Goal: Task Accomplishment & Management: Manage account settings

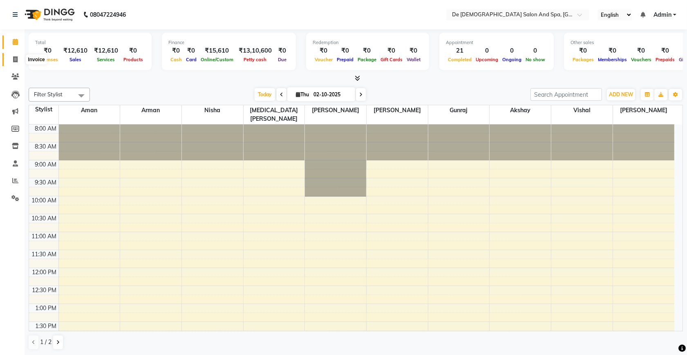
click at [18, 57] on span at bounding box center [15, 59] width 14 height 9
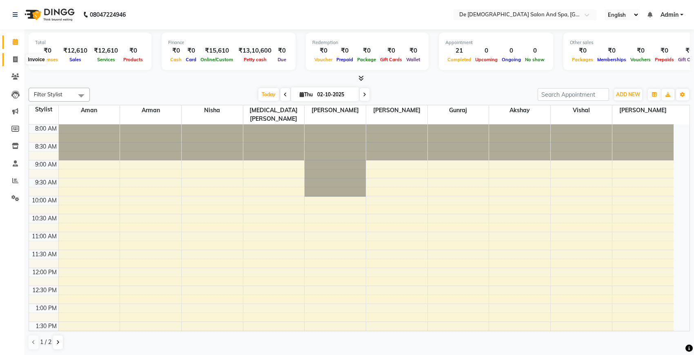
select select "6431"
select select "service"
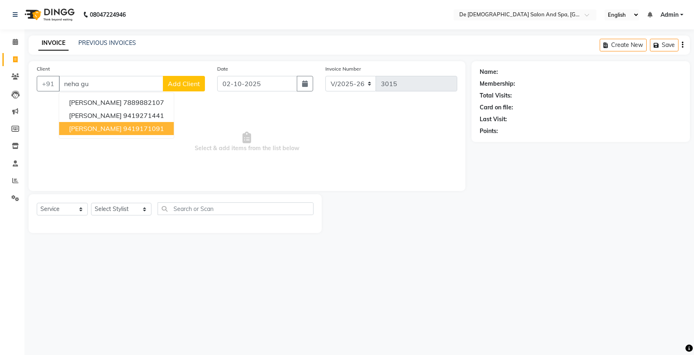
click at [123, 129] on ngb-highlight "9419171091" at bounding box center [143, 129] width 41 height 8
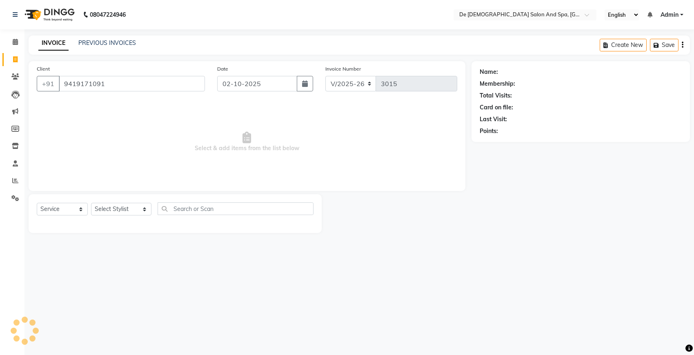
type input "9419171091"
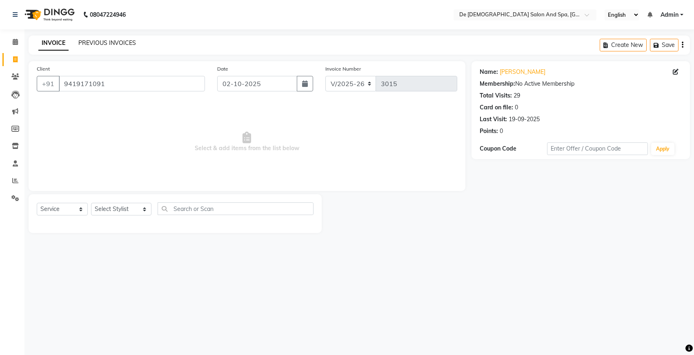
click at [95, 41] on link "PREVIOUS INVOICES" at bounding box center [107, 42] width 58 height 7
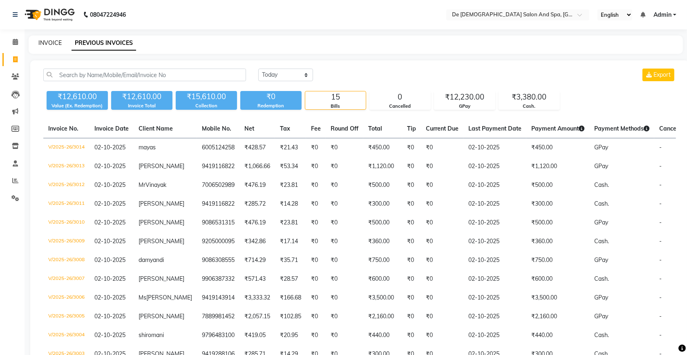
click at [49, 43] on link "INVOICE" at bounding box center [49, 42] width 23 height 7
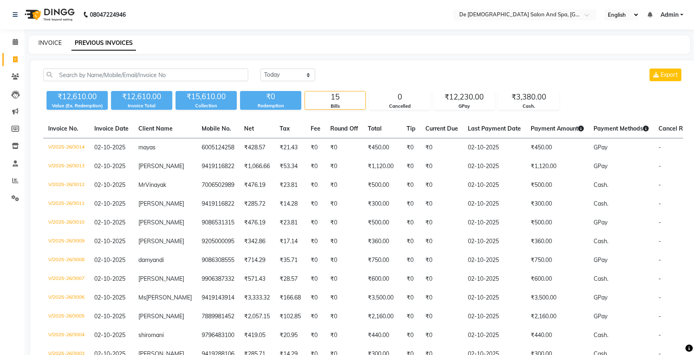
select select "6431"
select select "service"
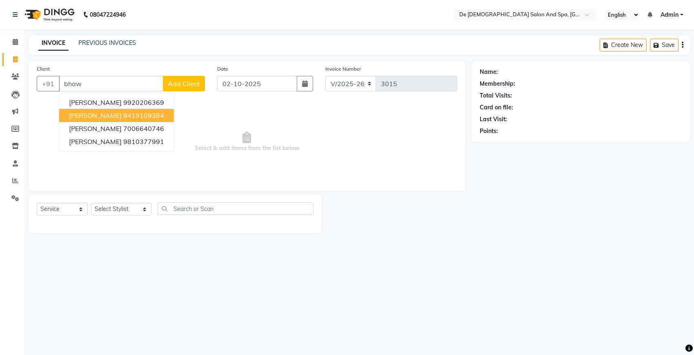
click at [123, 112] on ngb-highlight "9419109384" at bounding box center [143, 116] width 41 height 8
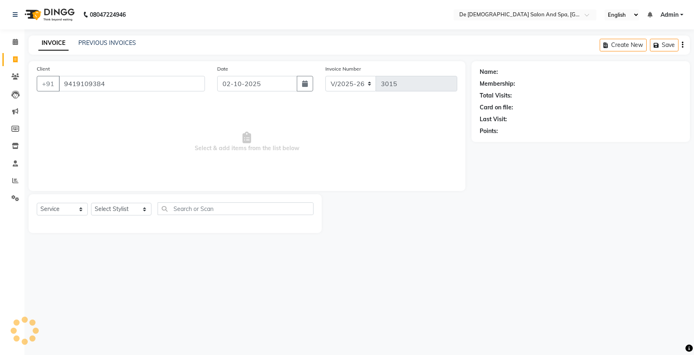
type input "9419109384"
select select "1: Object"
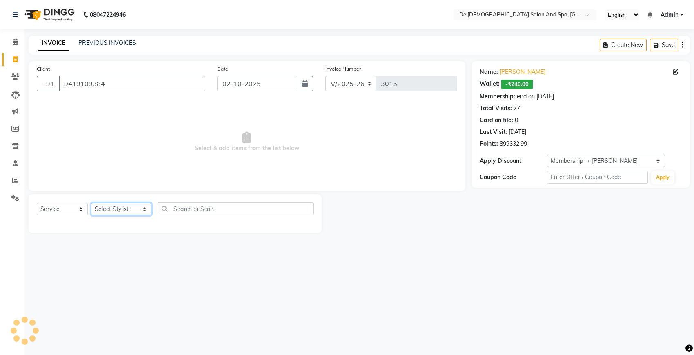
click at [107, 210] on select "Select Stylist akshay [PERSON_NAME] [PERSON_NAME] [PERSON_NAME] [MEDICAL_DATA][…" at bounding box center [121, 209] width 60 height 13
select select "49201"
click at [91, 203] on select "Select Stylist akshay [PERSON_NAME] [PERSON_NAME] [PERSON_NAME] [MEDICAL_DATA][…" at bounding box center [121, 209] width 60 height 13
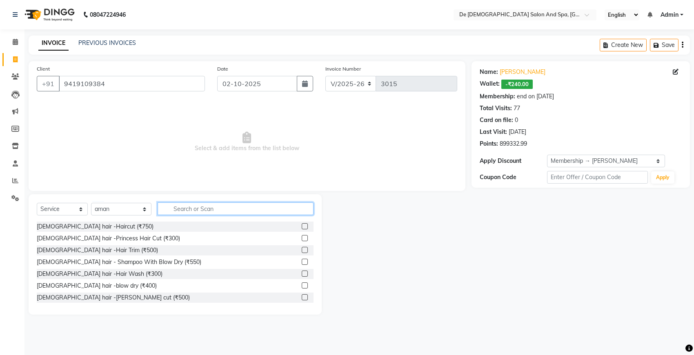
click at [209, 208] on input "text" at bounding box center [236, 209] width 156 height 13
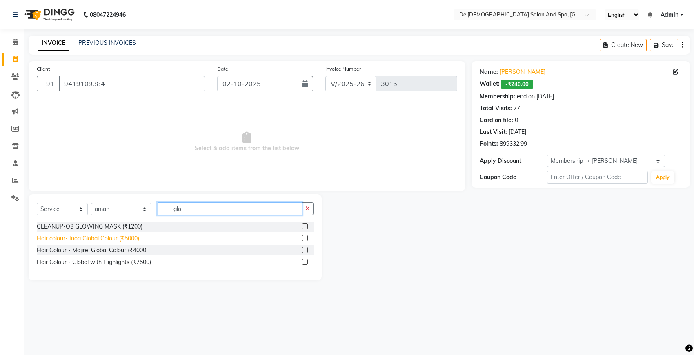
type input "glo"
click at [131, 237] on div "Hair colour- Inoa Global Colour (₹5000)" at bounding box center [88, 238] width 103 height 9
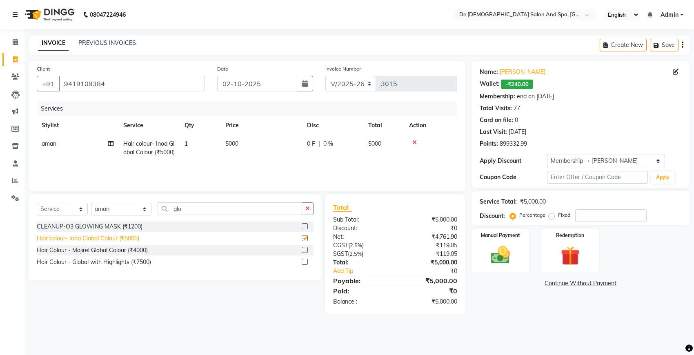
checkbox input "false"
click at [309, 210] on icon "button" at bounding box center [308, 209] width 4 height 6
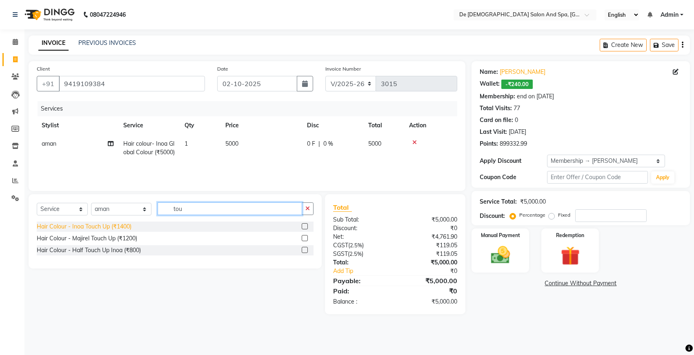
type input "tou"
click at [123, 228] on div "Hair Colour - Inoa Touch Up (₹1400)" at bounding box center [84, 227] width 95 height 9
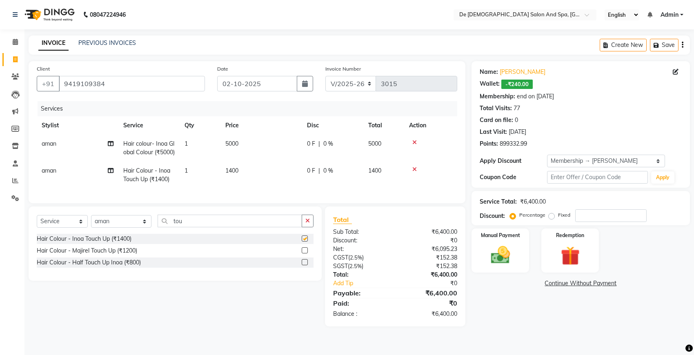
checkbox input "false"
click at [243, 179] on td "1400" at bounding box center [262, 175] width 82 height 27
select select "49201"
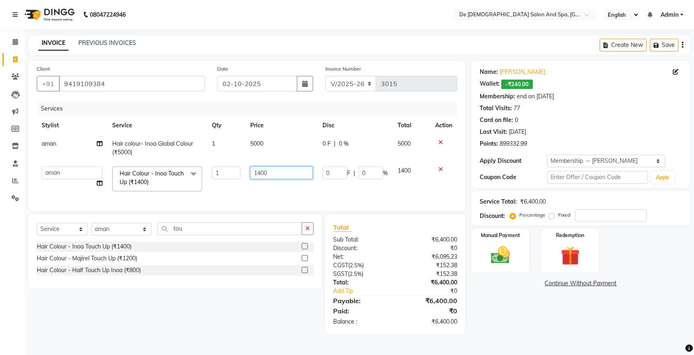
click at [286, 172] on input "1400" at bounding box center [281, 173] width 63 height 13
type input "1"
type input "500"
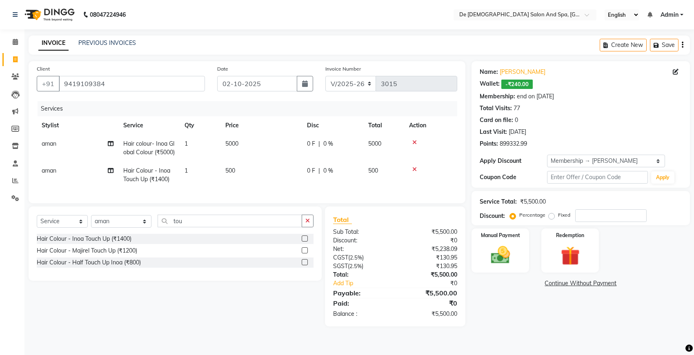
click at [301, 189] on td "500" at bounding box center [262, 175] width 82 height 27
select select "49201"
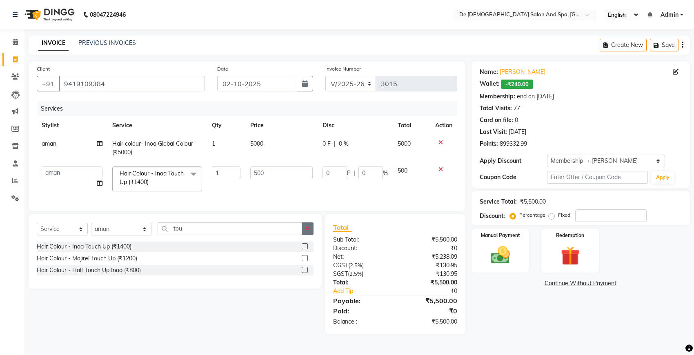
click at [311, 235] on button "button" at bounding box center [308, 229] width 12 height 13
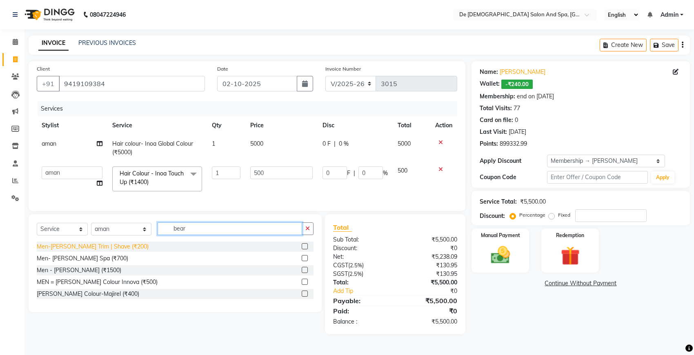
type input "bear"
click at [98, 251] on div "Men-[PERSON_NAME] Trim | Shave (₹200)" at bounding box center [93, 247] width 112 height 9
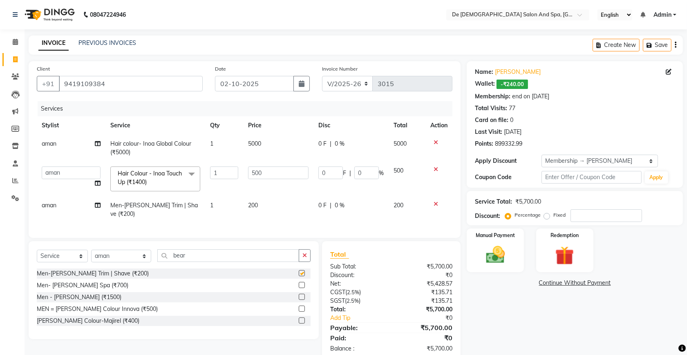
checkbox input "false"
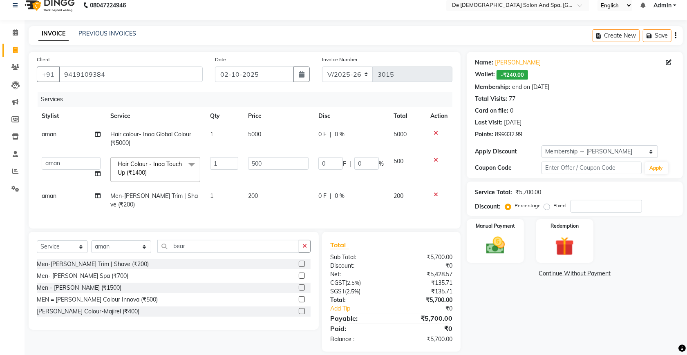
scroll to position [17, 0]
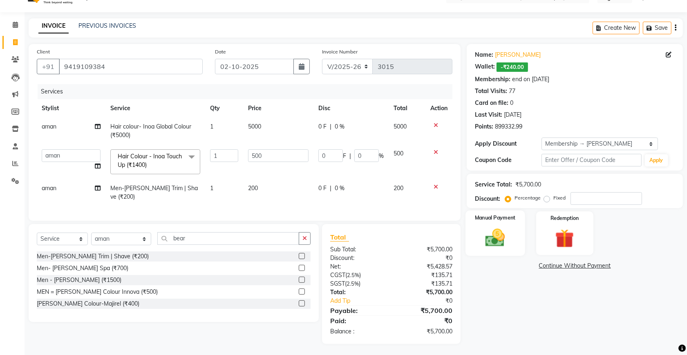
click at [494, 244] on img at bounding box center [495, 238] width 32 height 22
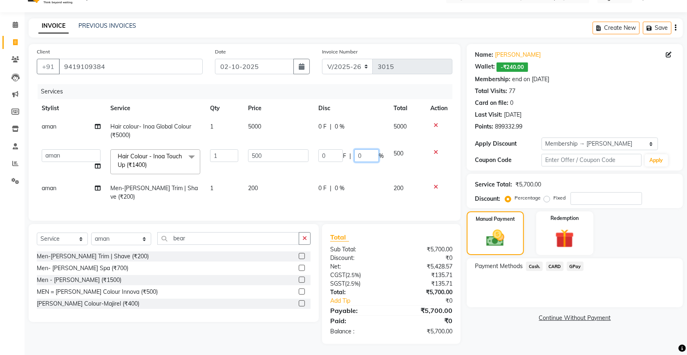
click at [355, 154] on input "0" at bounding box center [366, 156] width 25 height 13
type input "20"
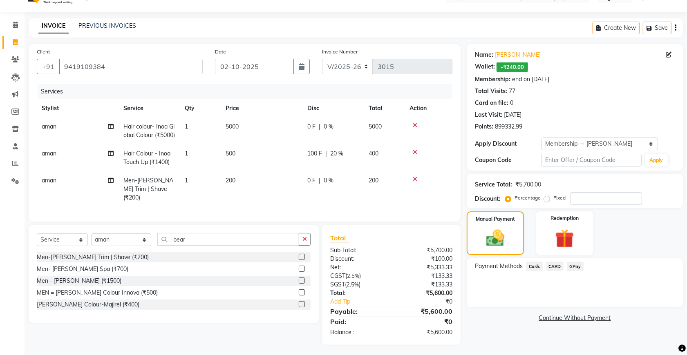
click at [334, 185] on div "0 F | 0 %" at bounding box center [332, 180] width 51 height 9
select select "49201"
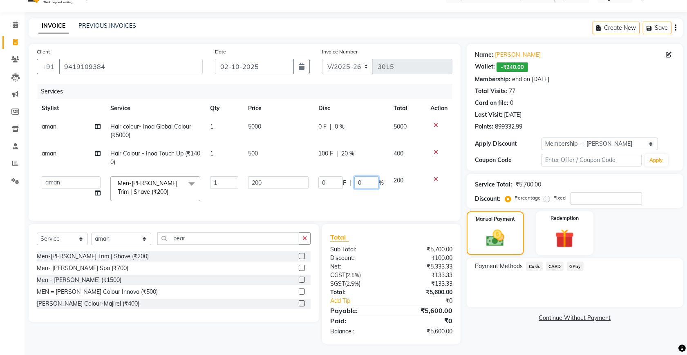
click at [356, 182] on input "0" at bounding box center [366, 182] width 25 height 13
type input "20"
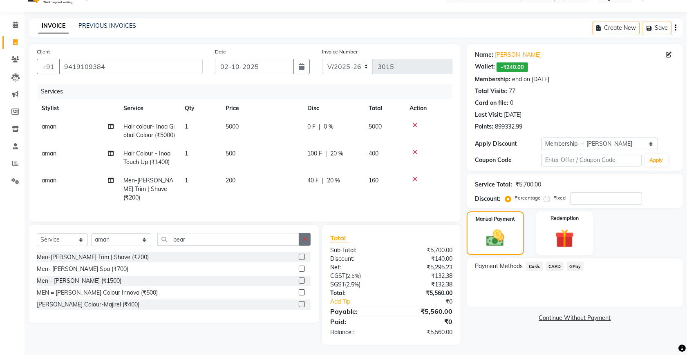
click at [306, 242] on icon "button" at bounding box center [304, 240] width 4 height 6
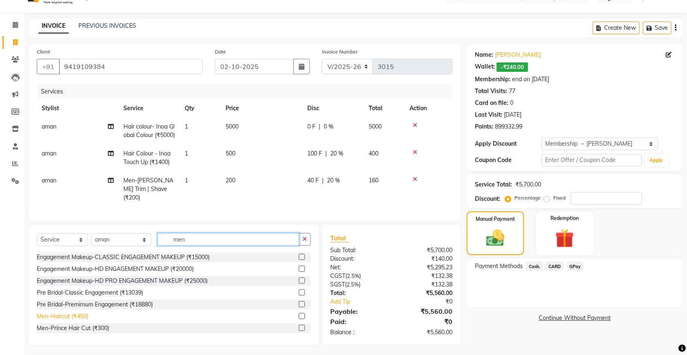
type input "men"
click at [54, 321] on div "Men-Haircut (₹450)" at bounding box center [62, 317] width 51 height 9
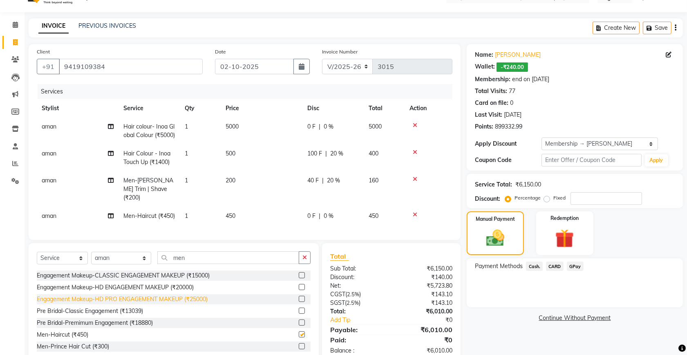
checkbox input "false"
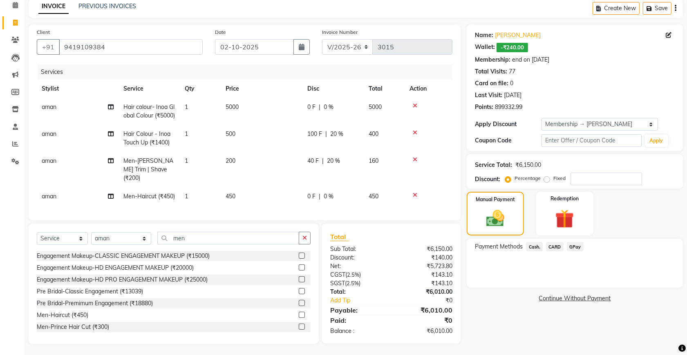
scroll to position [54, 0]
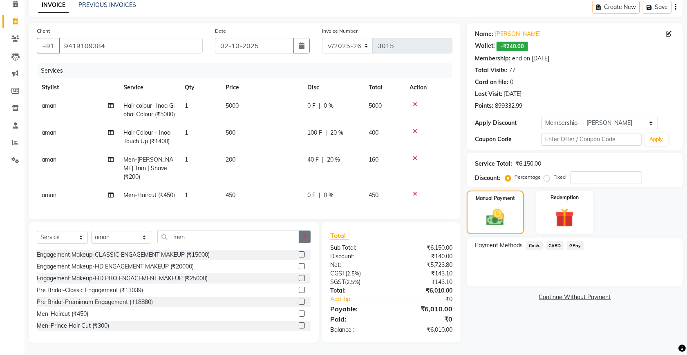
click at [306, 238] on icon "button" at bounding box center [304, 237] width 4 height 6
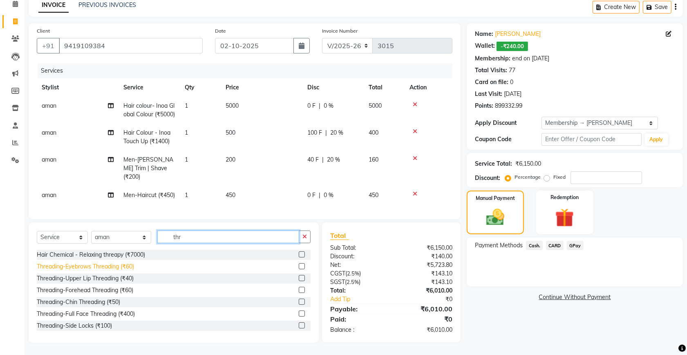
type input "thr"
click at [123, 266] on div "Threading-Eyebrows Threading (₹60)" at bounding box center [85, 267] width 97 height 9
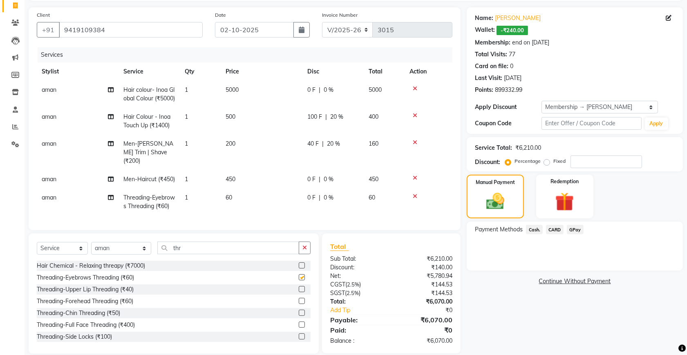
checkbox input "false"
click at [100, 294] on div "Threading-Upper Lip Threading (₹40)" at bounding box center [85, 290] width 97 height 9
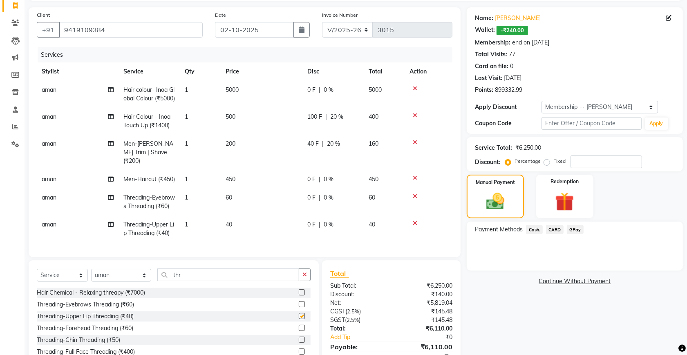
checkbox input "false"
click at [49, 223] on td "aman" at bounding box center [78, 229] width 82 height 27
select select "49201"
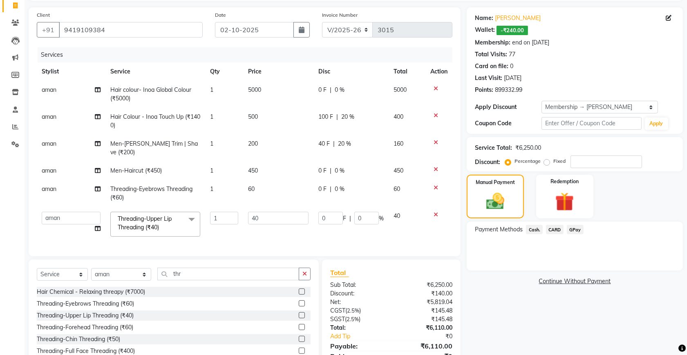
scroll to position [0, 0]
click at [65, 212] on select "akshay aman Arman Ashwani gunraj nadia nikita thappa nisha parveen shafali vish…" at bounding box center [71, 218] width 59 height 13
select select "91527"
click at [60, 180] on td "aman" at bounding box center [71, 193] width 69 height 27
select select "49201"
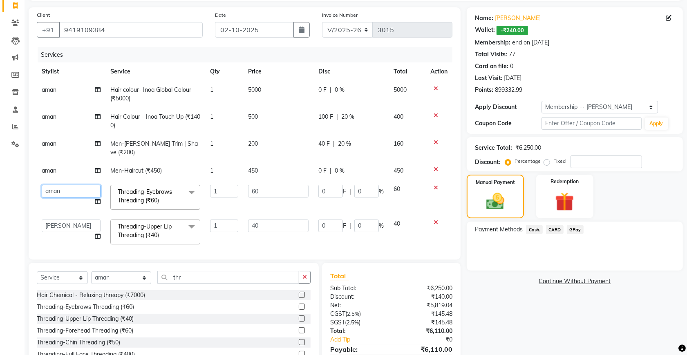
click at [60, 185] on select "akshay aman Arman Ashwani gunraj nadia nikita thappa nisha parveen shafali vish…" at bounding box center [71, 191] width 59 height 13
select select "91527"
click at [121, 274] on select "Select Stylist akshay aman Arman Ashwani gunraj nadia nikita thappa nisha parve…" at bounding box center [121, 278] width 60 height 13
select select "55354"
click at [91, 272] on select "Select Stylist akshay aman Arman Ashwani gunraj nadia nikita thappa nisha parve…" at bounding box center [121, 278] width 60 height 13
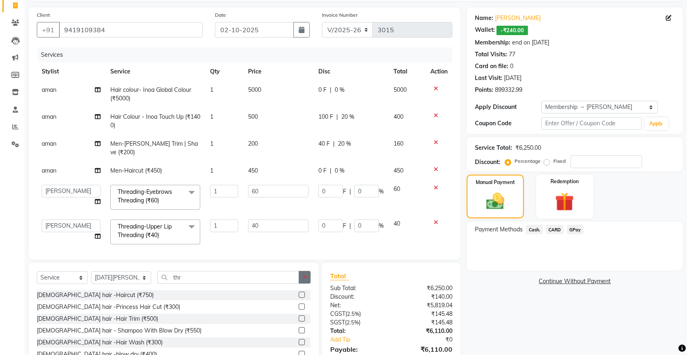
click at [301, 271] on button "button" at bounding box center [305, 277] width 12 height 13
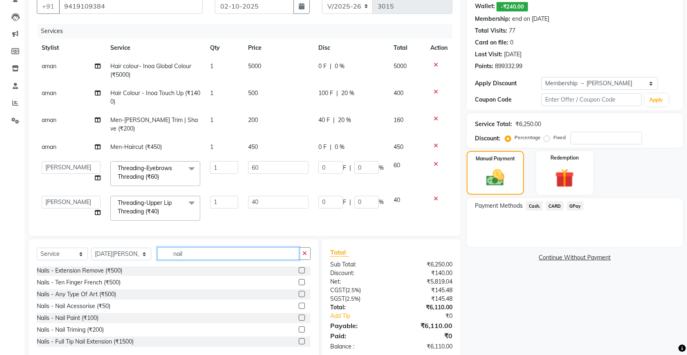
scroll to position [90, 0]
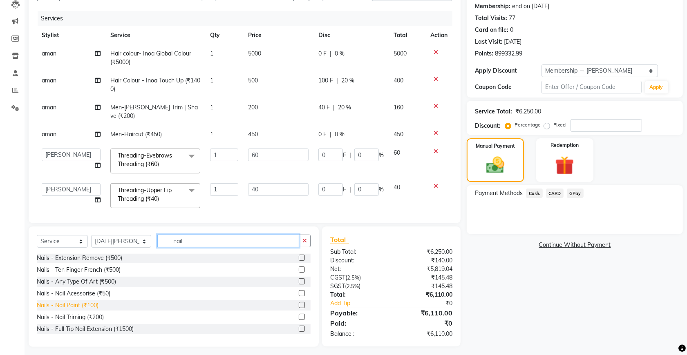
type input "nail"
click at [90, 301] on div "Nails - Nail Paint (₹100)" at bounding box center [68, 305] width 62 height 9
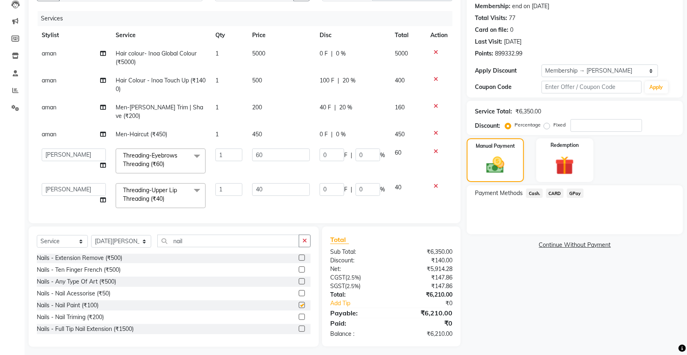
checkbox input "false"
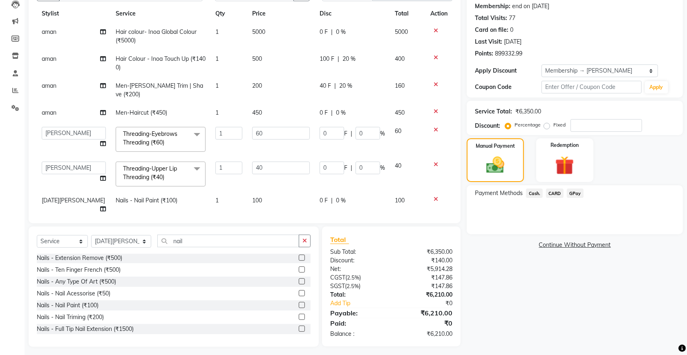
scroll to position [0, 0]
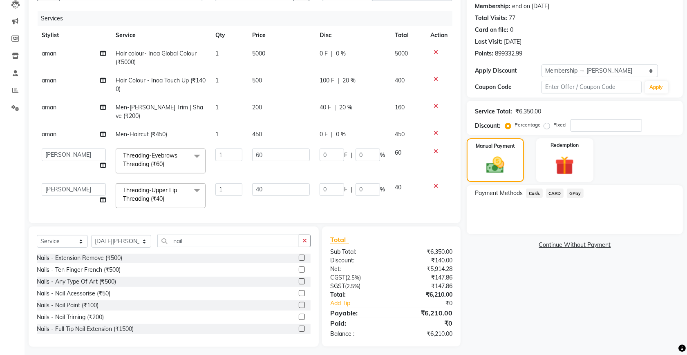
click at [326, 130] on div "0 F | 0 %" at bounding box center [351, 134] width 65 height 9
select select "49201"
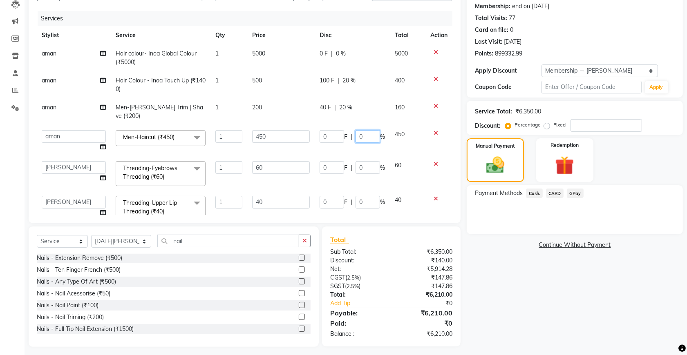
click at [355, 130] on input "0" at bounding box center [367, 136] width 25 height 13
type input "20"
click at [491, 154] on img at bounding box center [495, 165] width 31 height 22
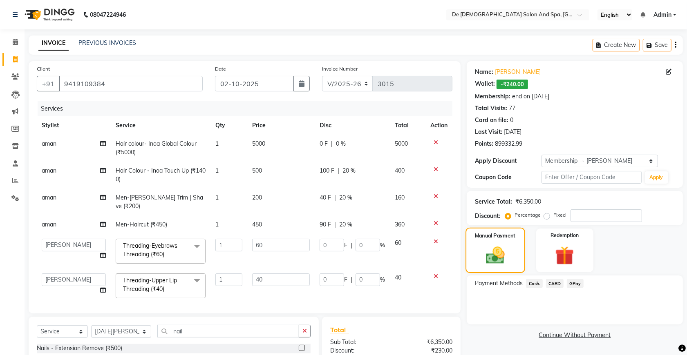
click at [494, 248] on img at bounding box center [495, 256] width 31 height 22
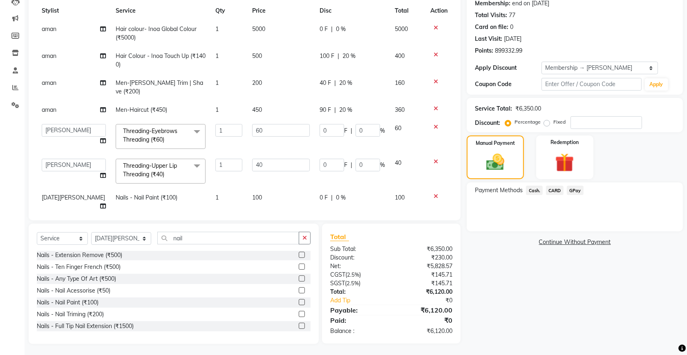
scroll to position [94, 0]
click at [535, 188] on span "Cash." at bounding box center [534, 189] width 17 height 9
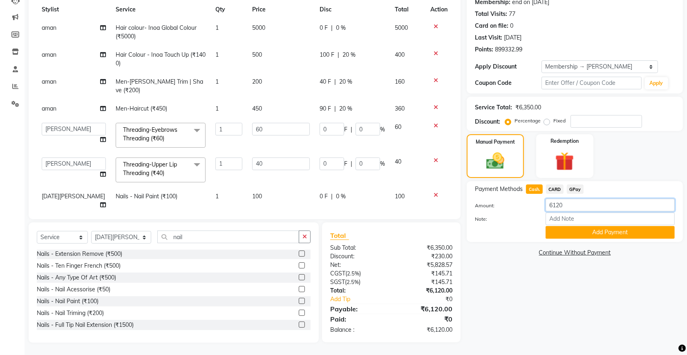
click at [577, 205] on input "6120" at bounding box center [609, 205] width 129 height 13
type input "6"
type input "2000"
click at [583, 228] on button "Add Payment" at bounding box center [609, 232] width 129 height 13
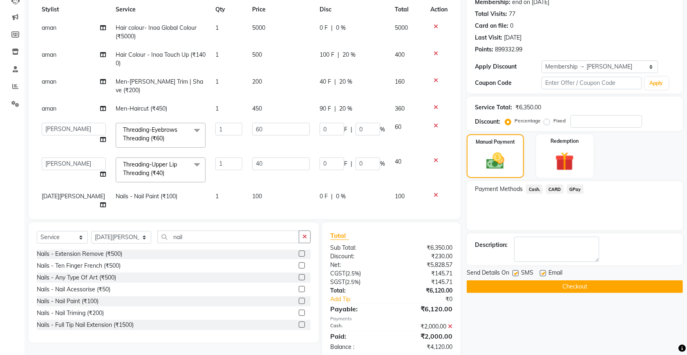
click at [573, 188] on span "GPay" at bounding box center [575, 189] width 17 height 9
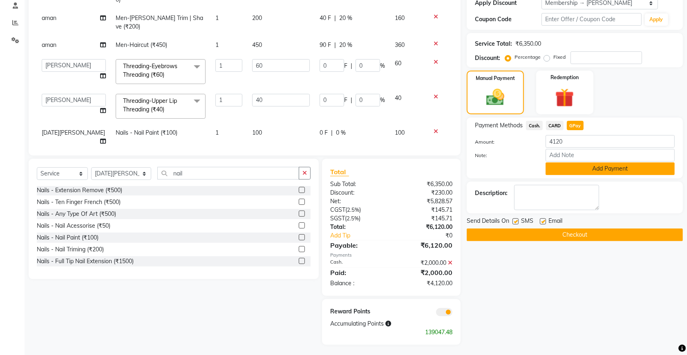
scroll to position [160, 0]
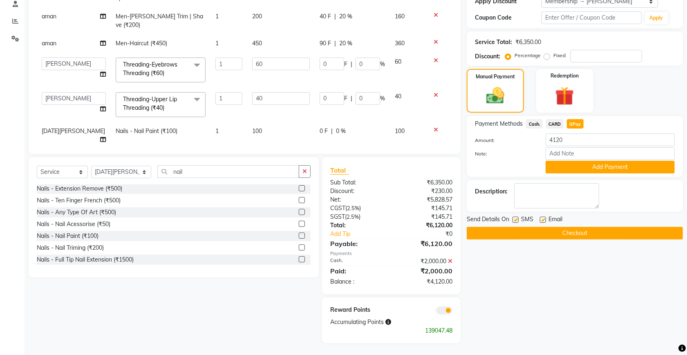
click at [605, 170] on button "Add Payment" at bounding box center [609, 167] width 129 height 13
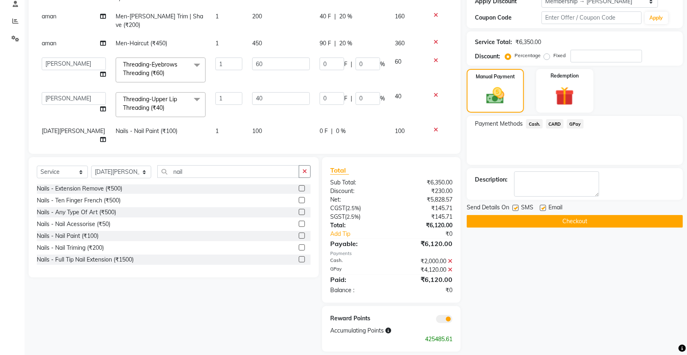
click at [550, 219] on button "Checkout" at bounding box center [575, 221] width 216 height 13
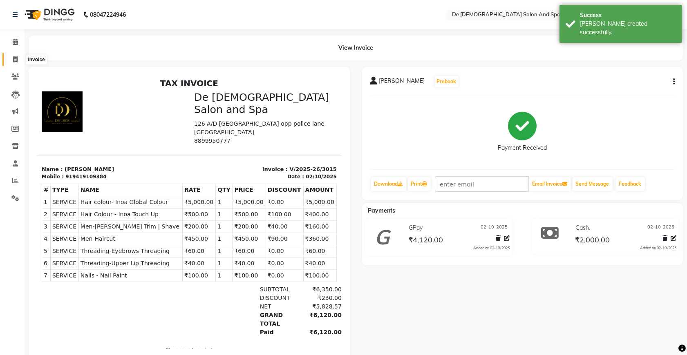
click at [11, 58] on span at bounding box center [15, 59] width 14 height 9
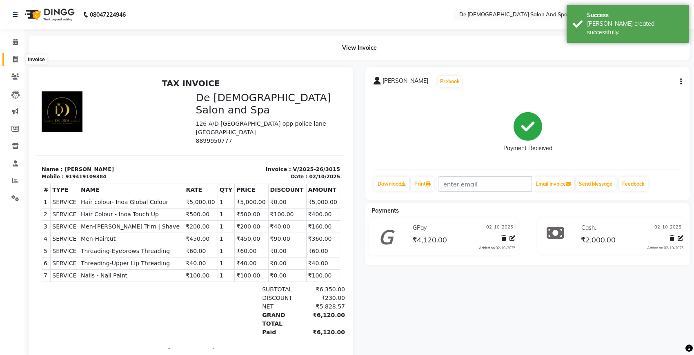
select select "6431"
select select "service"
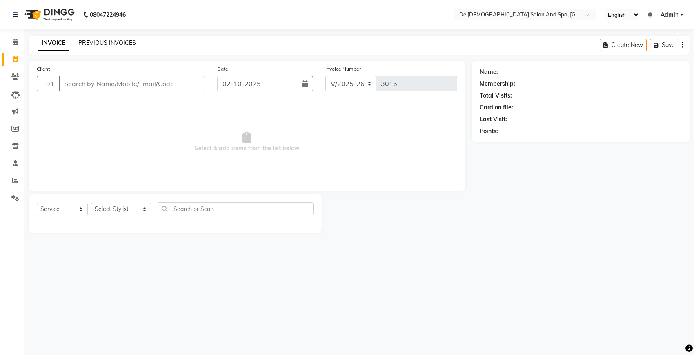
click at [103, 42] on link "PREVIOUS INVOICES" at bounding box center [107, 42] width 58 height 7
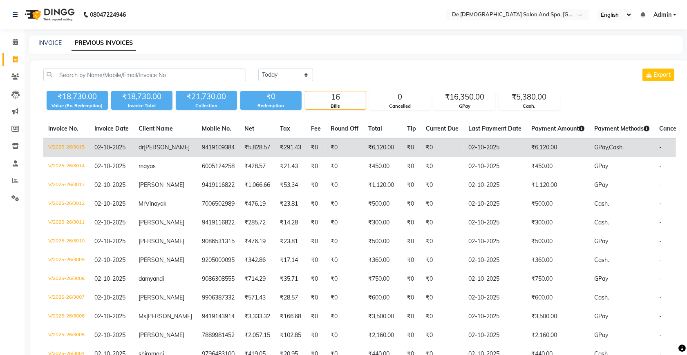
click at [280, 148] on td "₹291.43" at bounding box center [290, 147] width 31 height 19
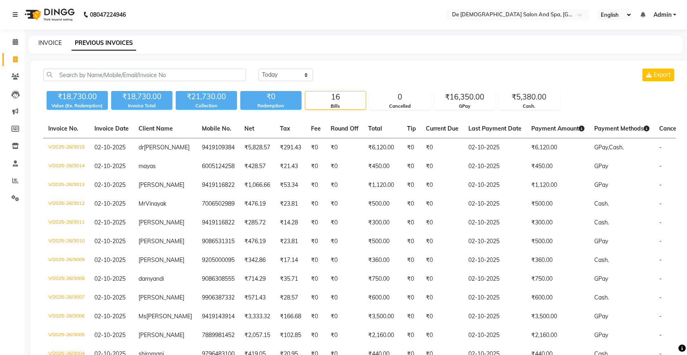
click at [43, 43] on link "INVOICE" at bounding box center [49, 42] width 23 height 7
select select "service"
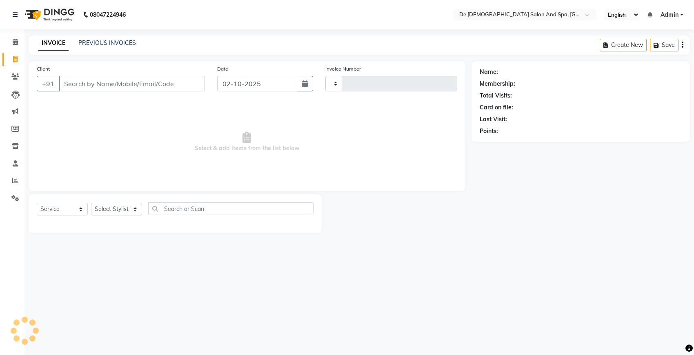
type input "3016"
select select "6431"
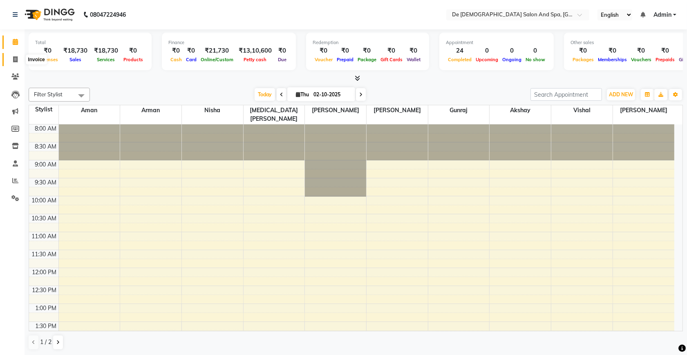
click at [18, 60] on span at bounding box center [15, 59] width 14 height 9
select select "service"
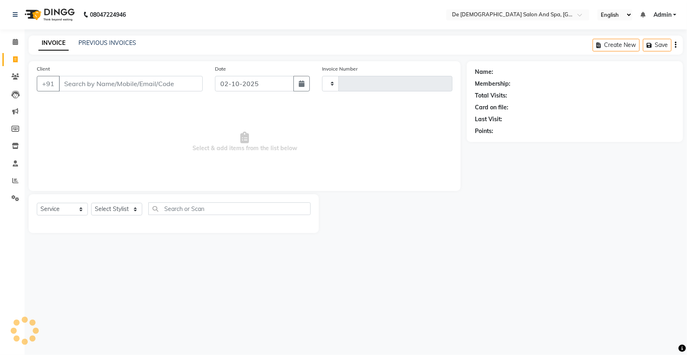
type input "3016"
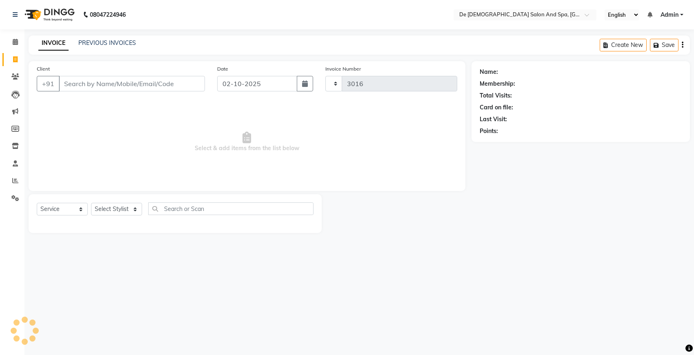
select select "6431"
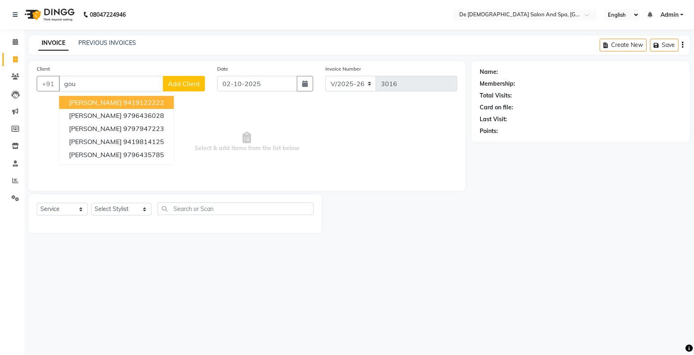
click at [129, 103] on ngb-highlight "9419122222" at bounding box center [143, 102] width 41 height 8
type input "9419122222"
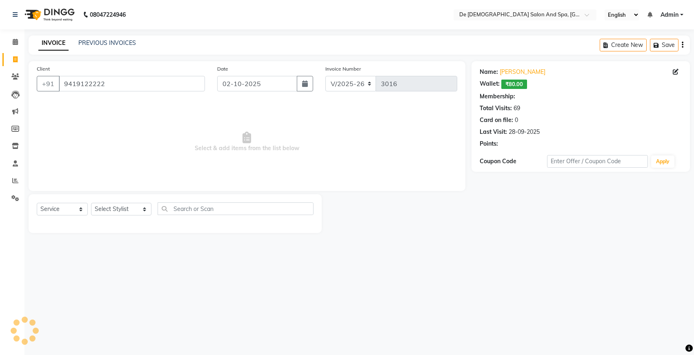
select select "1: Object"
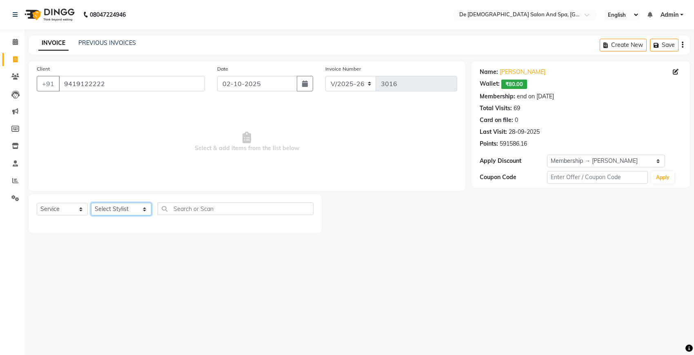
click at [109, 209] on select "Select Stylist akshay [PERSON_NAME] [PERSON_NAME] [PERSON_NAME] [MEDICAL_DATA][…" at bounding box center [121, 209] width 60 height 13
select select "51742"
click at [91, 203] on select "Select Stylist akshay [PERSON_NAME] [PERSON_NAME] [PERSON_NAME] [MEDICAL_DATA][…" at bounding box center [121, 209] width 60 height 13
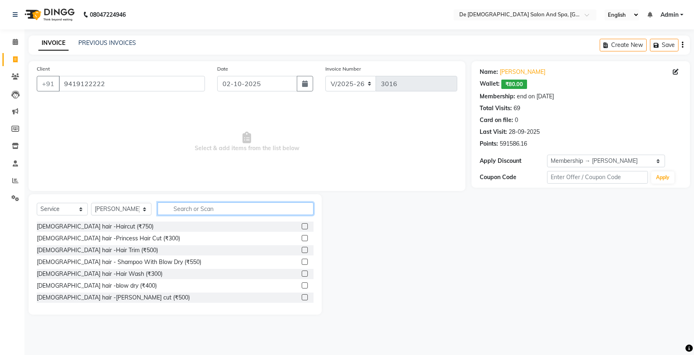
click at [172, 208] on input "text" at bounding box center [236, 209] width 156 height 13
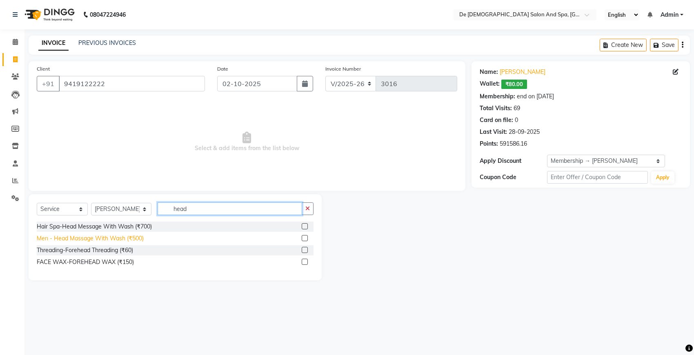
type input "head"
click at [123, 235] on div "Men - Head Massage With Wash (₹500)" at bounding box center [90, 238] width 107 height 9
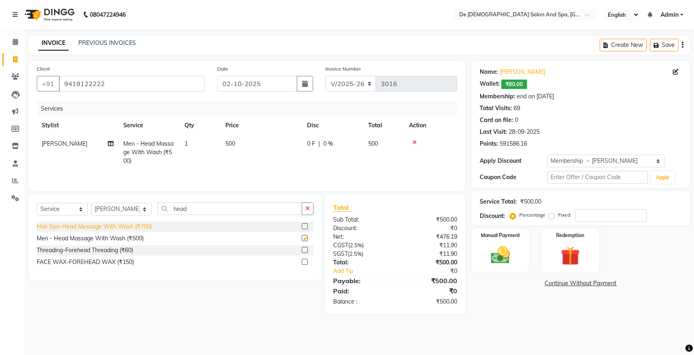
checkbox input "false"
click at [129, 209] on select "Select Stylist akshay [PERSON_NAME] [PERSON_NAME] [PERSON_NAME] [MEDICAL_DATA][…" at bounding box center [121, 209] width 60 height 13
select select "49201"
click at [91, 204] on select "Select Stylist akshay [PERSON_NAME] [PERSON_NAME] [PERSON_NAME] [MEDICAL_DATA][…" at bounding box center [121, 209] width 60 height 13
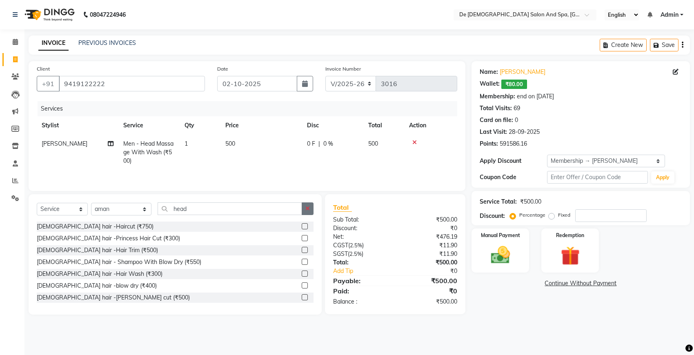
click at [313, 207] on button "button" at bounding box center [308, 209] width 12 height 13
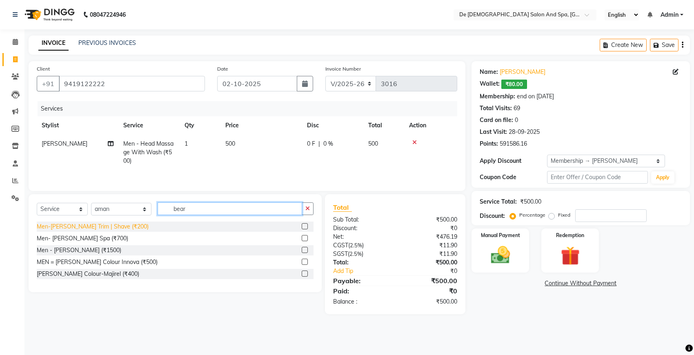
type input "bear"
click at [104, 226] on div "Men-Beard Trim | Shave (₹200)" at bounding box center [93, 227] width 112 height 9
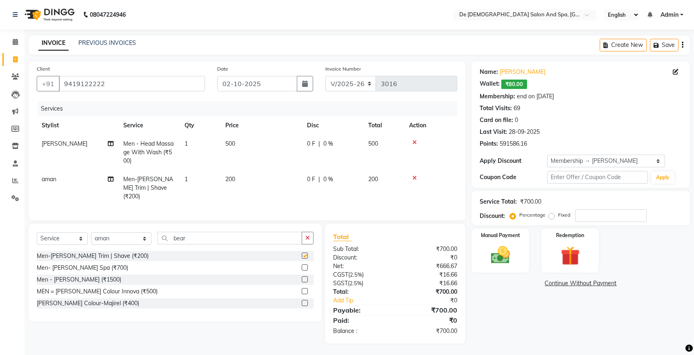
checkbox input "false"
click at [322, 142] on div "0 F | 0 %" at bounding box center [332, 144] width 51 height 9
select select "51742"
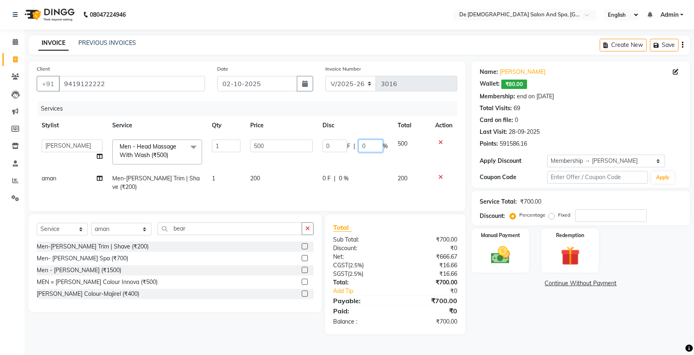
click at [362, 142] on input "0" at bounding box center [371, 146] width 25 height 13
type input "20"
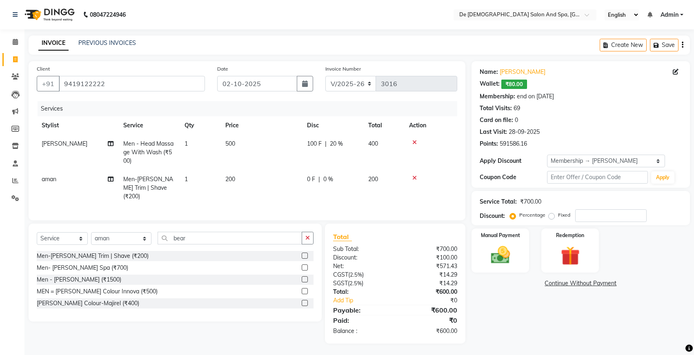
click at [278, 178] on td "200" at bounding box center [262, 188] width 82 height 36
select select "49201"
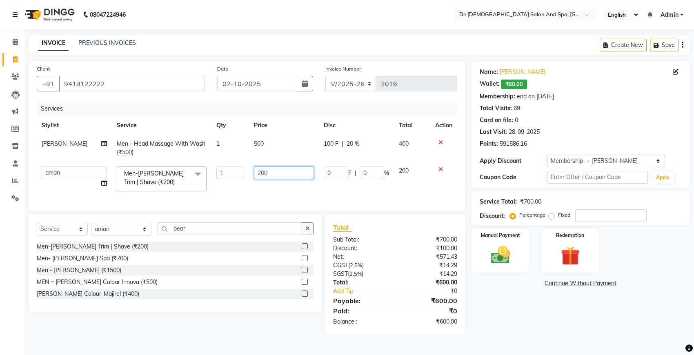
click at [281, 178] on input "200" at bounding box center [284, 173] width 60 height 13
type input "2"
type input "160"
click at [531, 259] on div "Manual Payment Redemption" at bounding box center [581, 251] width 231 height 44
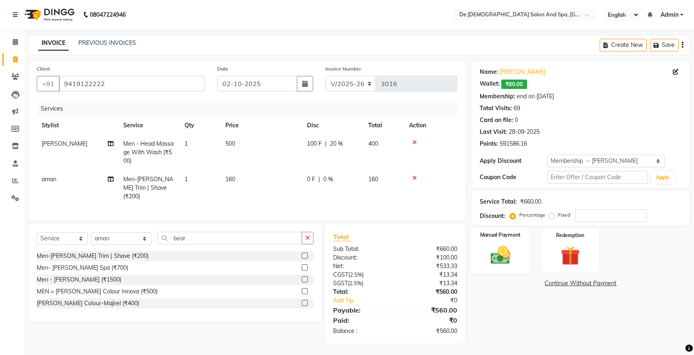
click at [513, 260] on img at bounding box center [501, 255] width 32 height 23
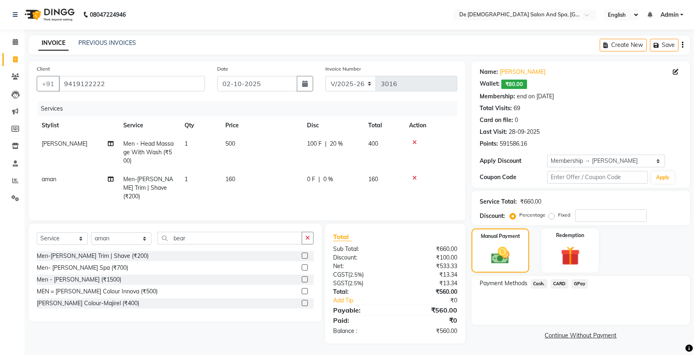
click at [543, 282] on span "Cash." at bounding box center [539, 283] width 17 height 9
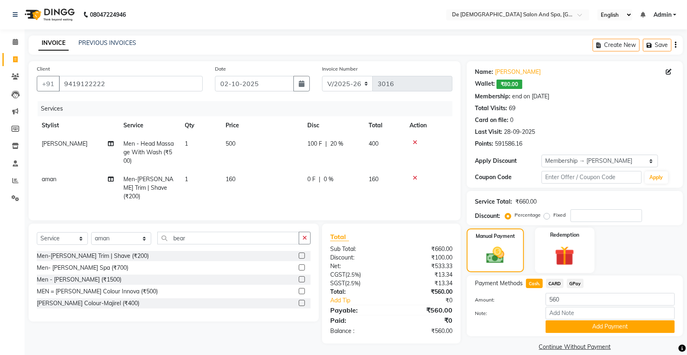
click at [578, 253] on img at bounding box center [565, 256] width 32 height 24
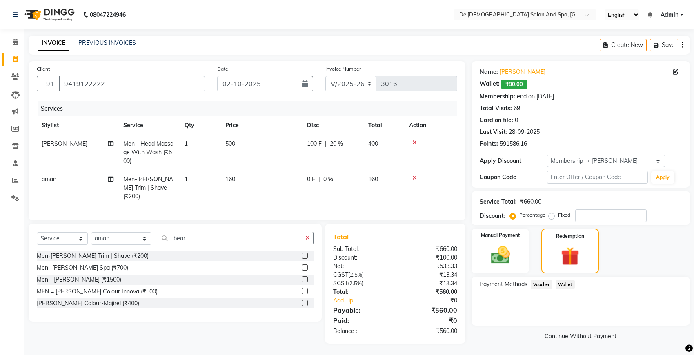
click at [567, 282] on span "Wallet" at bounding box center [565, 284] width 19 height 9
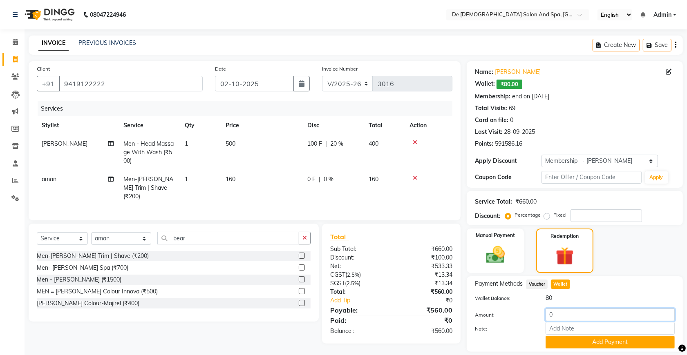
click at [548, 315] on input "0" at bounding box center [609, 315] width 129 height 13
type input "80"
click at [555, 337] on button "Add Payment" at bounding box center [609, 342] width 129 height 13
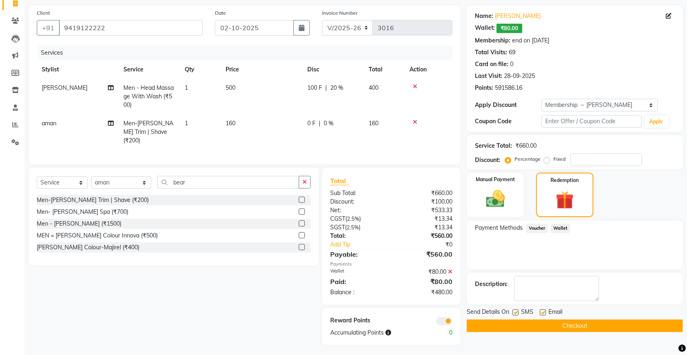
scroll to position [57, 0]
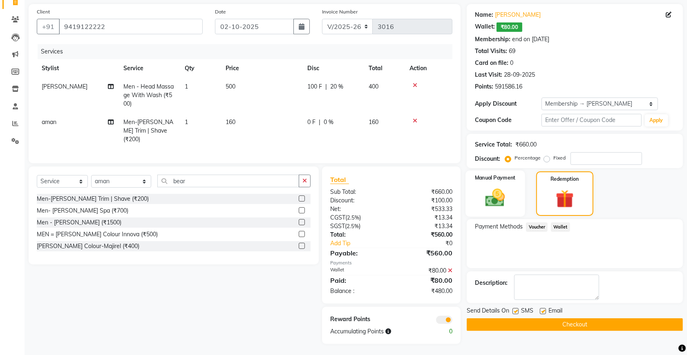
click at [491, 203] on img at bounding box center [495, 198] width 32 height 22
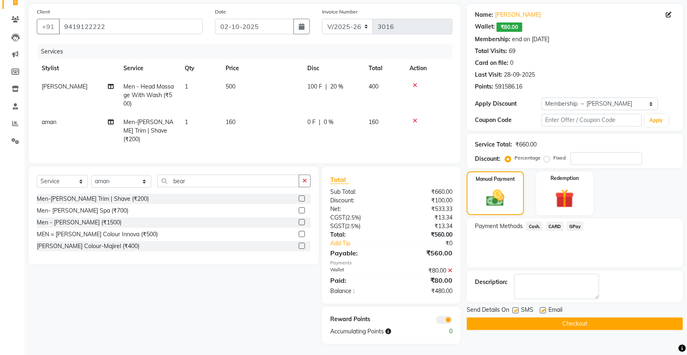
click at [535, 225] on span "Cash." at bounding box center [534, 226] width 17 height 9
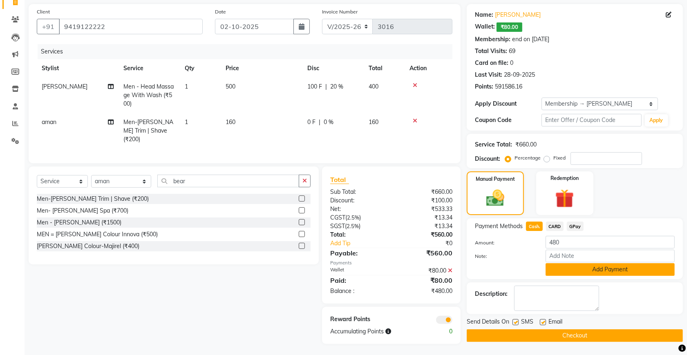
click at [566, 269] on button "Add Payment" at bounding box center [609, 270] width 129 height 13
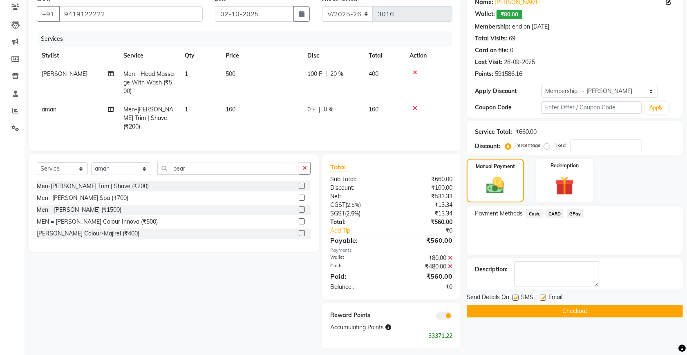
scroll to position [74, 0]
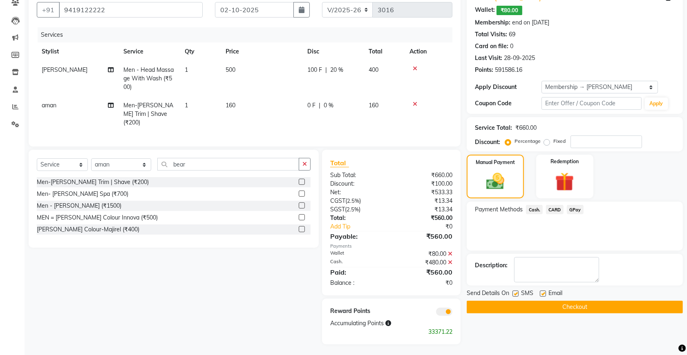
click at [530, 310] on button "Checkout" at bounding box center [575, 307] width 216 height 13
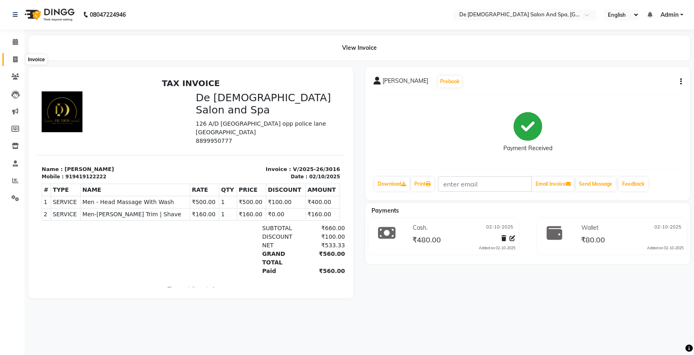
click at [13, 58] on icon at bounding box center [15, 59] width 4 height 6
select select "6431"
select select "service"
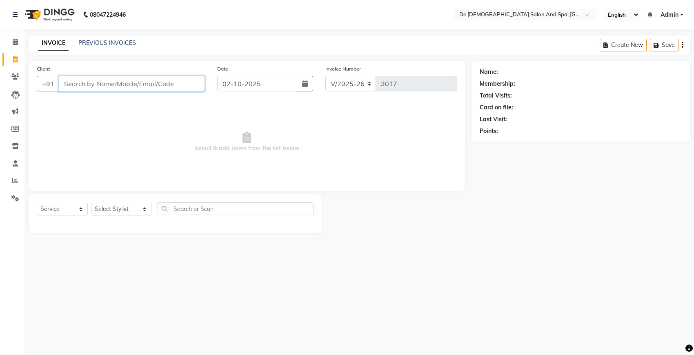
click at [156, 81] on input "Client" at bounding box center [132, 84] width 146 height 16
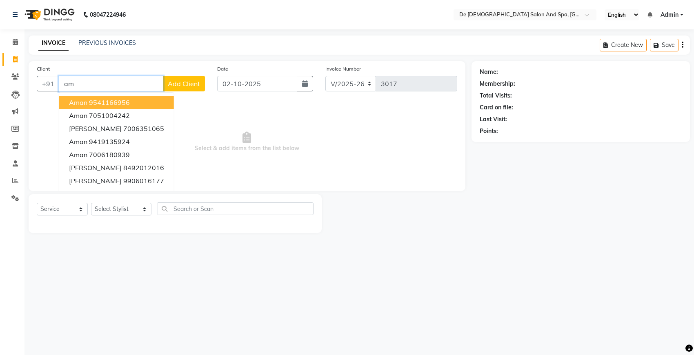
type input "a"
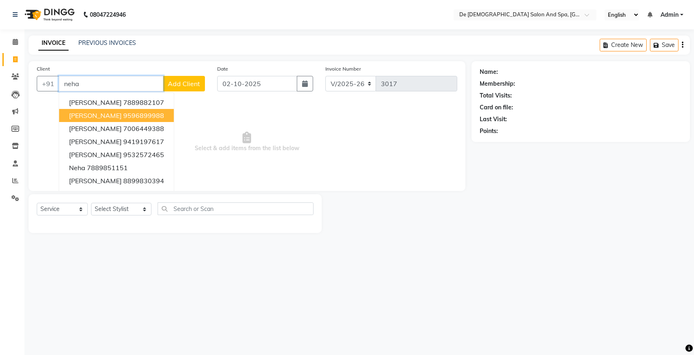
click at [122, 114] on span "[PERSON_NAME]" at bounding box center [95, 116] width 53 height 8
type input "9596899988"
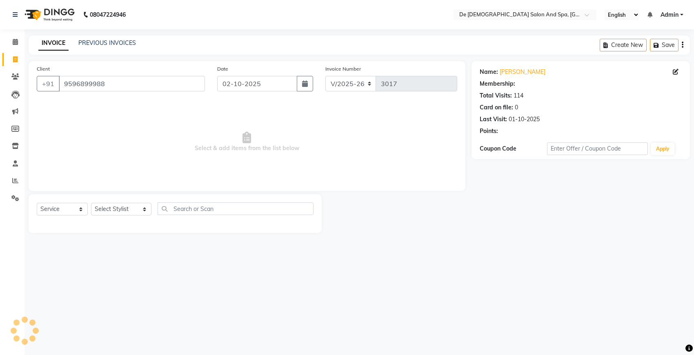
select select "1: Object"
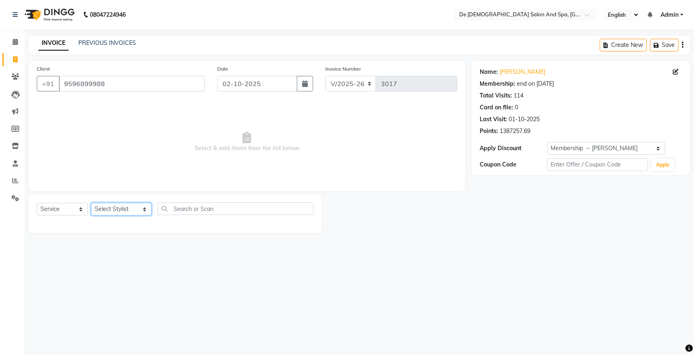
click at [103, 210] on select "Select Stylist akshay aman Arman Ashwani gunraj nadia nikita thappa nisha parve…" at bounding box center [121, 209] width 60 height 13
select select "54241"
click at [91, 203] on select "Select Stylist akshay aman Arman Ashwani gunraj nadia nikita thappa nisha parve…" at bounding box center [121, 209] width 60 height 13
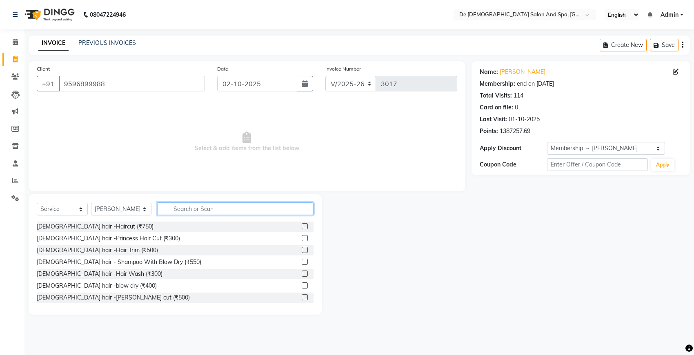
click at [167, 207] on input "text" at bounding box center [236, 209] width 156 height 13
type input "hair"
click at [311, 208] on button "button" at bounding box center [308, 209] width 12 height 13
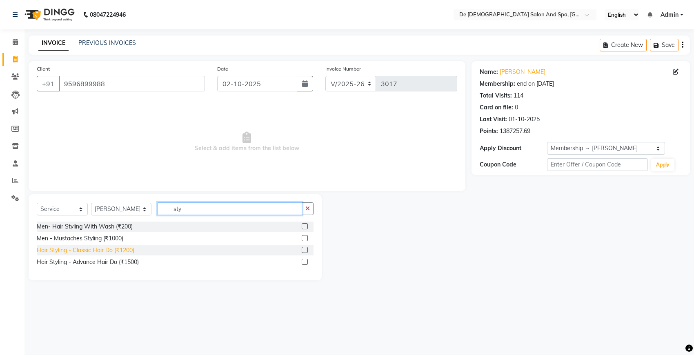
type input "sty"
click at [131, 248] on div "Hair Styling - Classic Hair Do (₹1200)" at bounding box center [86, 250] width 98 height 9
checkbox input "false"
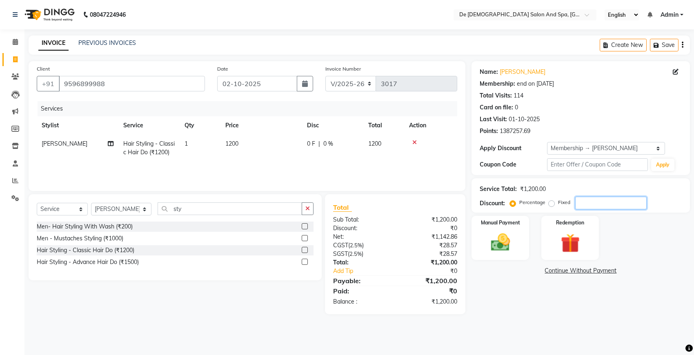
click at [592, 205] on input "number" at bounding box center [611, 203] width 71 height 13
type input "20"
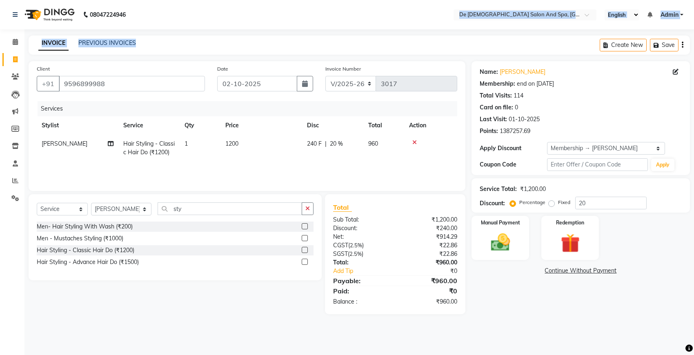
drag, startPoint x: 138, startPoint y: 22, endPoint x: 118, endPoint y: 12, distance: 22.8
click at [125, 15] on div "08047224946 Select Location × De Dios Salon And Spa, Gandhi Nagar English ENGLI…" at bounding box center [347, 177] width 694 height 355
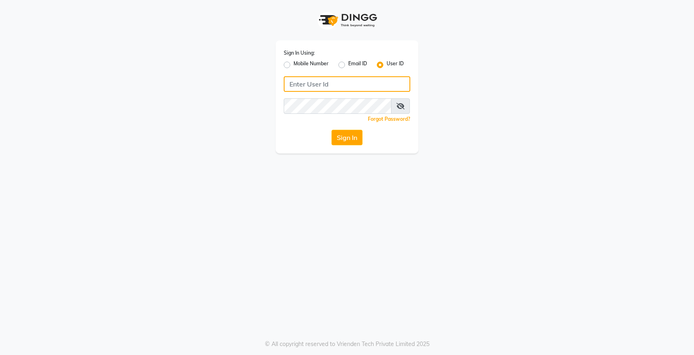
type input "Dedios123"
click at [333, 136] on button "Sign In" at bounding box center [347, 138] width 31 height 16
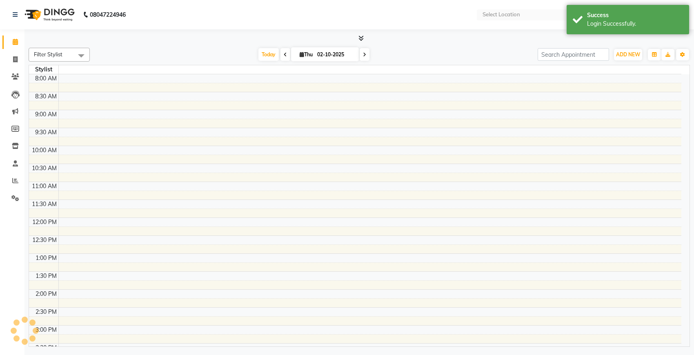
select select "en"
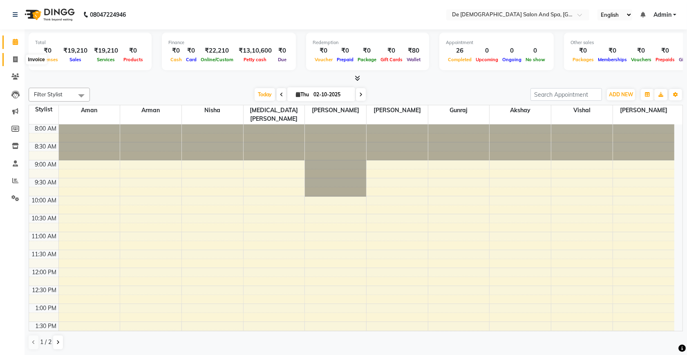
drag, startPoint x: 9, startPoint y: 62, endPoint x: 22, endPoint y: 65, distance: 13.1
click at [9, 62] on span at bounding box center [15, 59] width 14 height 9
select select "service"
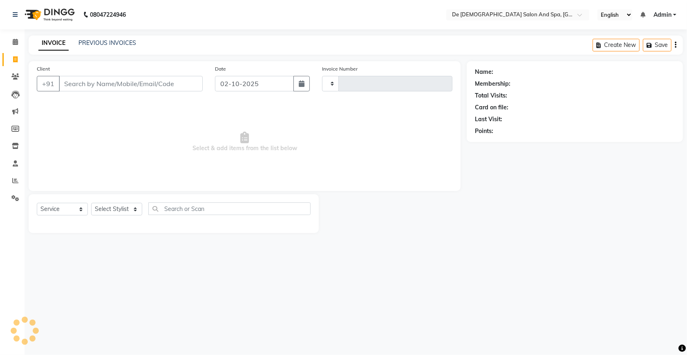
type input "3017"
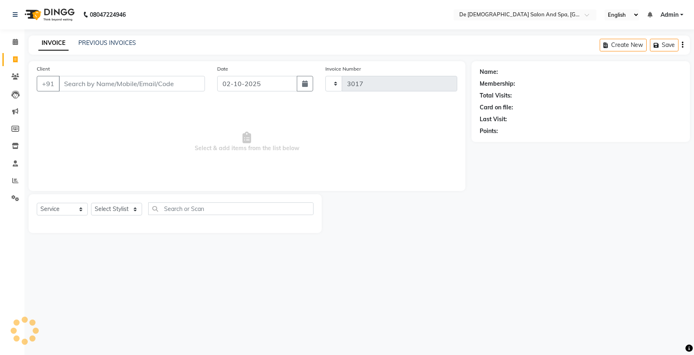
select select "6431"
click at [84, 83] on input "Client" at bounding box center [132, 84] width 146 height 16
click at [152, 78] on input "Client" at bounding box center [132, 84] width 146 height 16
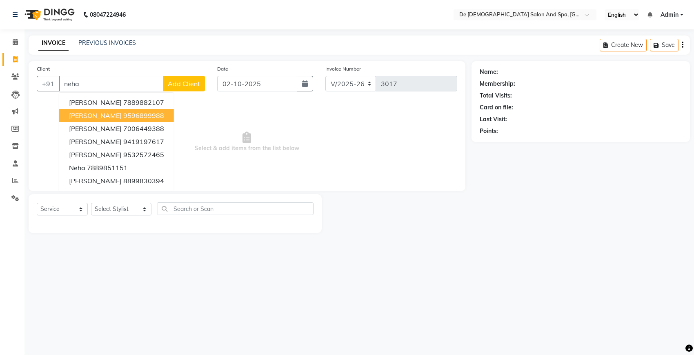
click at [140, 117] on ngb-highlight "9596899988" at bounding box center [143, 116] width 41 height 8
type input "9596899988"
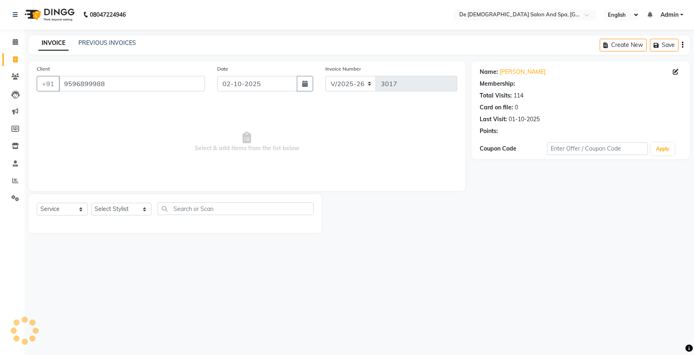
select select "1: Object"
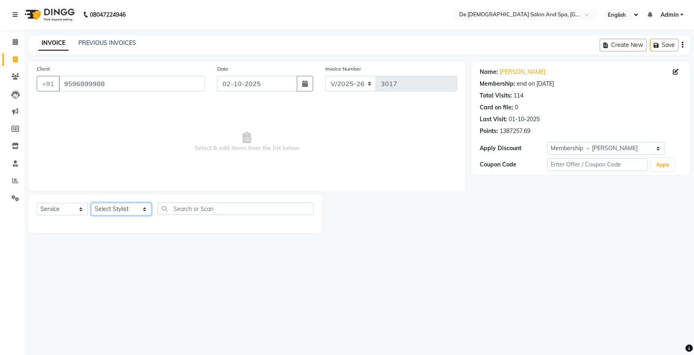
click at [107, 212] on select "Select Stylist akshay aman Arman Ashwani gunraj nadia nikita thappa nisha parve…" at bounding box center [121, 209] width 60 height 13
select select "49201"
click at [91, 203] on select "Select Stylist akshay aman Arman Ashwani gunraj nadia nikita thappa nisha parve…" at bounding box center [121, 209] width 60 height 13
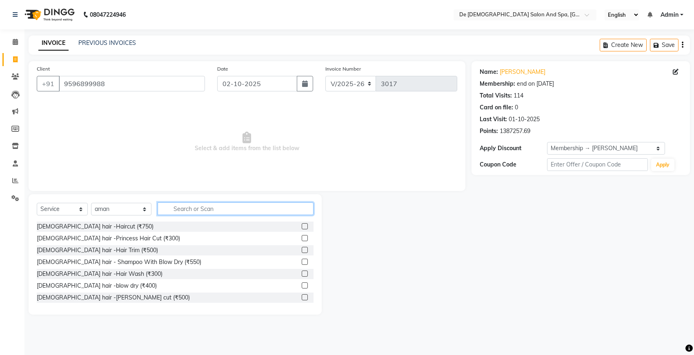
click at [174, 211] on input "text" at bounding box center [236, 209] width 156 height 13
click at [184, 213] on input "text" at bounding box center [236, 209] width 156 height 13
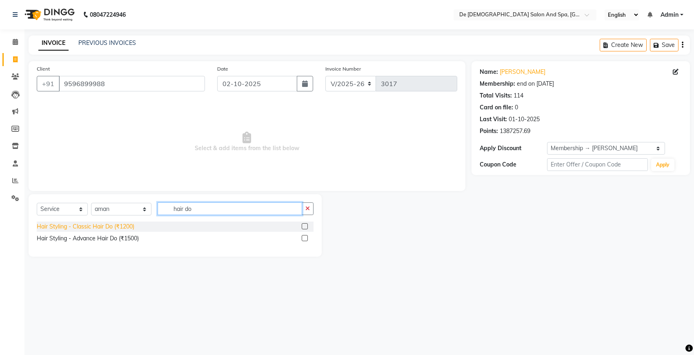
type input "hair do"
click at [120, 228] on div "Hair Styling - Classic Hair Do (₹1200)" at bounding box center [86, 227] width 98 height 9
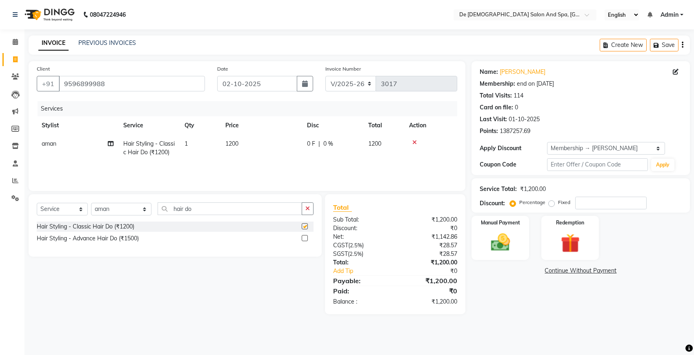
checkbox input "false"
click at [272, 145] on td "1200" at bounding box center [262, 148] width 82 height 27
select select "49201"
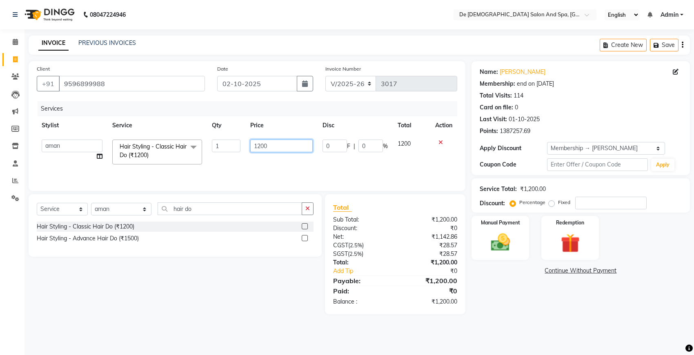
click at [275, 144] on input "1200" at bounding box center [281, 146] width 63 height 13
type input "1"
type input "700"
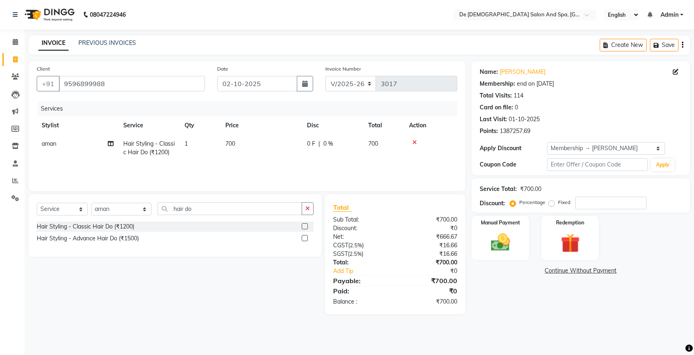
click at [75, 146] on td "aman" at bounding box center [78, 148] width 82 height 27
select select "49201"
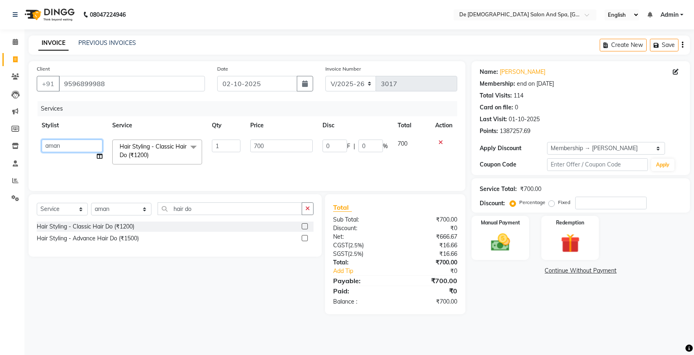
click at [49, 149] on select "akshay aman Arman Ashwani gunraj nadia nikita thappa nisha parveen shafali vish…" at bounding box center [72, 146] width 61 height 13
select select "49376"
click at [489, 248] on img at bounding box center [501, 242] width 32 height 23
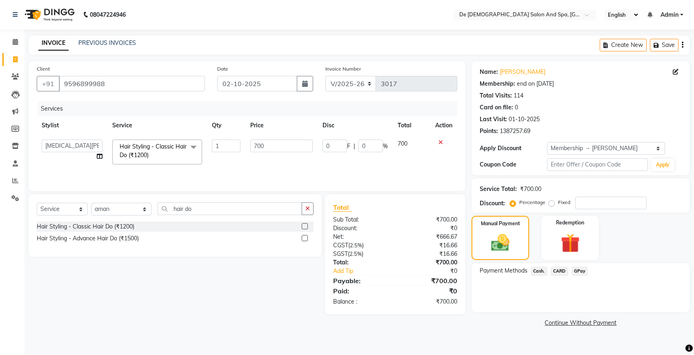
click at [538, 268] on span "Cash." at bounding box center [539, 271] width 17 height 9
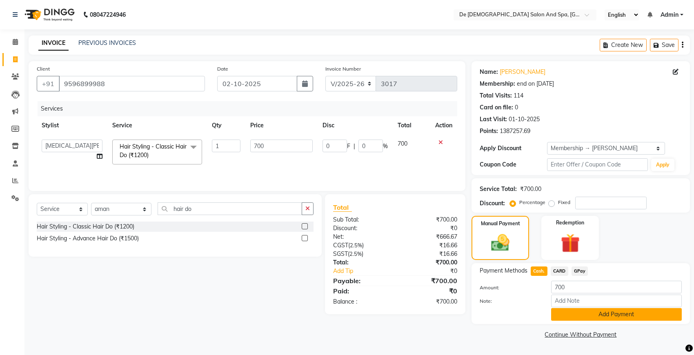
click at [560, 317] on button "Add Payment" at bounding box center [617, 314] width 131 height 13
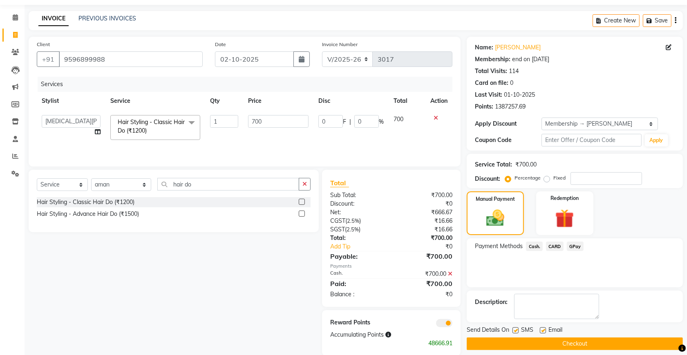
scroll to position [38, 0]
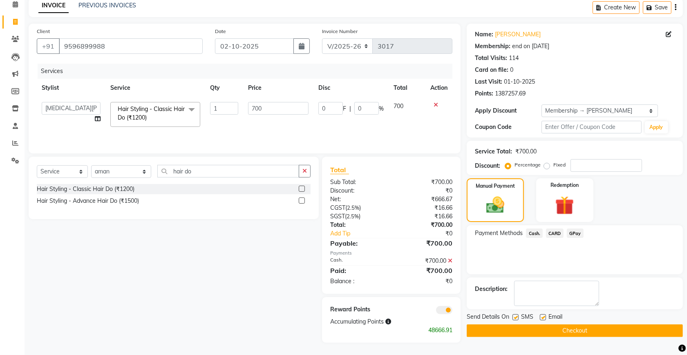
click at [536, 332] on button "Checkout" at bounding box center [575, 331] width 216 height 13
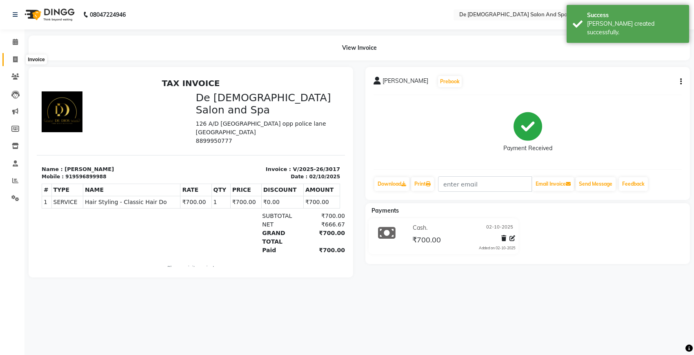
click at [18, 60] on span at bounding box center [15, 59] width 14 height 9
select select "service"
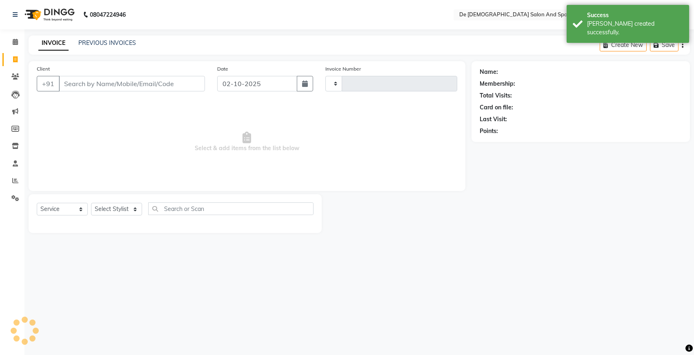
type input "3018"
select select "6431"
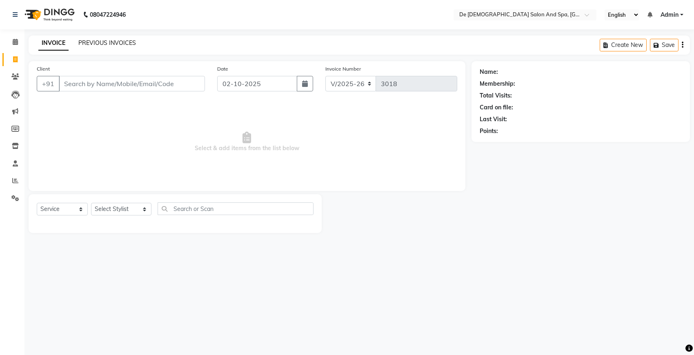
click at [100, 41] on link "PREVIOUS INVOICES" at bounding box center [107, 42] width 58 height 7
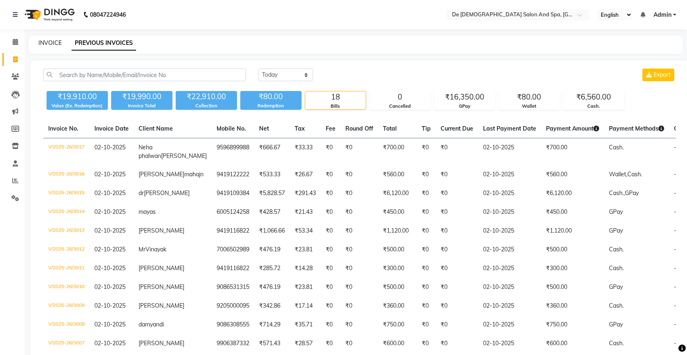
click at [56, 44] on link "INVOICE" at bounding box center [49, 42] width 23 height 7
select select "service"
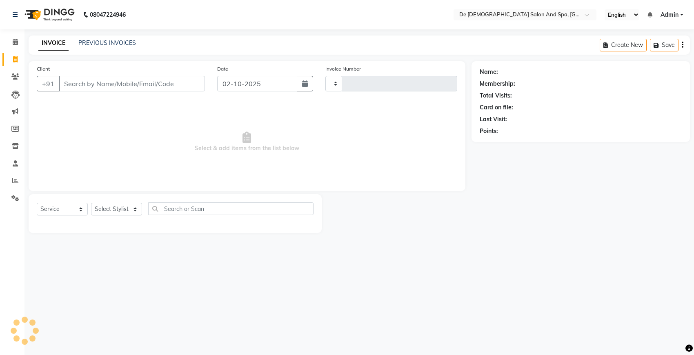
type input "3018"
select select "6431"
click at [162, 84] on input "Client" at bounding box center [132, 84] width 146 height 16
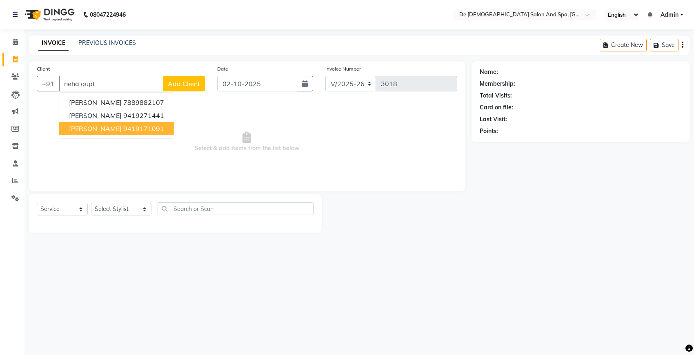
click at [161, 127] on button "neha gupta 9419171091" at bounding box center [116, 128] width 115 height 13
type input "9419171091"
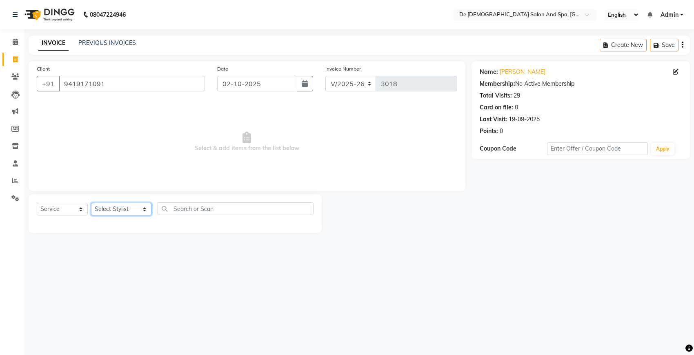
click at [121, 212] on select "Select Stylist akshay aman Arman Ashwani gunraj nadia nikita thappa nisha parve…" at bounding box center [121, 209] width 60 height 13
select select "49376"
click at [91, 203] on select "Select Stylist akshay aman Arman Ashwani gunraj nadia nikita thappa nisha parve…" at bounding box center [121, 209] width 60 height 13
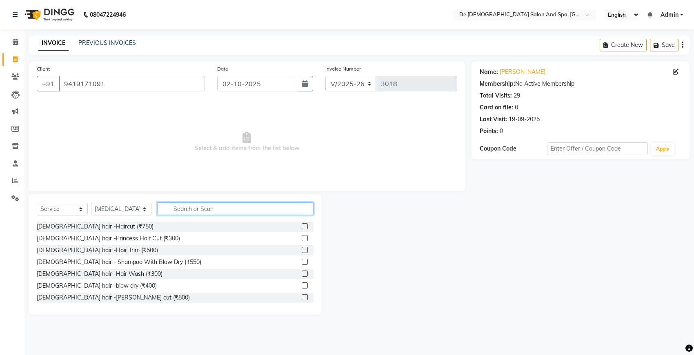
click at [208, 206] on input "text" at bounding box center [236, 209] width 156 height 13
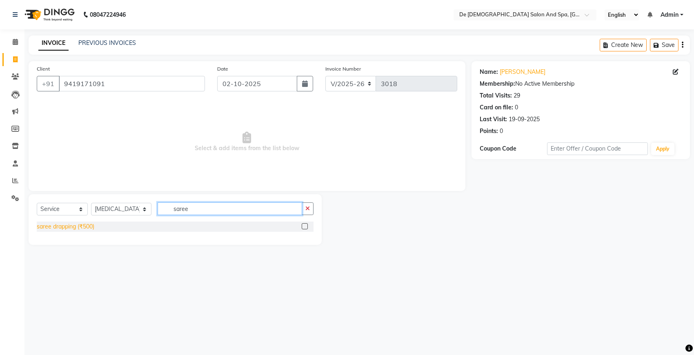
type input "saree"
click at [72, 226] on div "saree drapping (₹500)" at bounding box center [66, 227] width 58 height 9
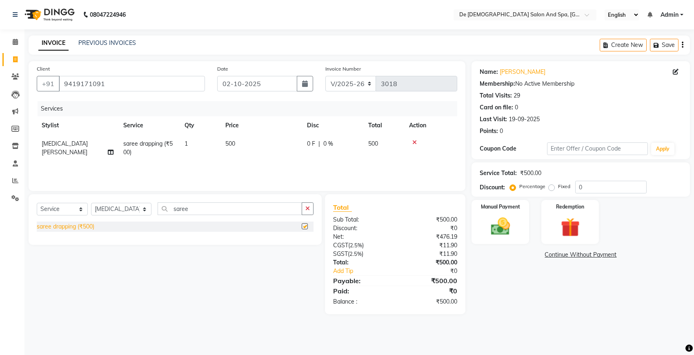
checkbox input "false"
click at [312, 209] on button "button" at bounding box center [308, 209] width 12 height 13
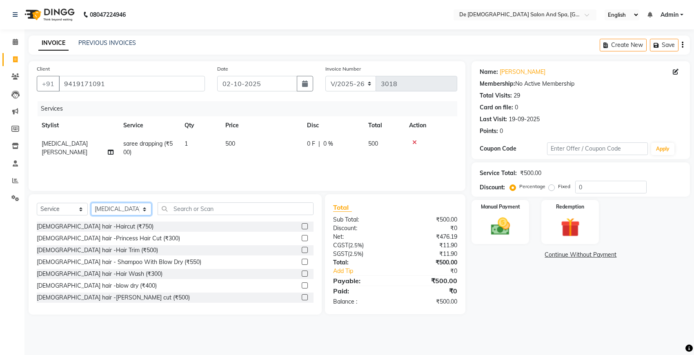
click at [105, 207] on select "Select Stylist akshay aman Arman Ashwani gunraj nadia nikita thappa nisha parve…" at bounding box center [121, 209] width 60 height 13
select select "91527"
click at [91, 203] on select "Select Stylist akshay aman Arman Ashwani gunraj nadia nikita thappa nisha parve…" at bounding box center [121, 209] width 60 height 13
click at [176, 210] on input "text" at bounding box center [236, 209] width 156 height 13
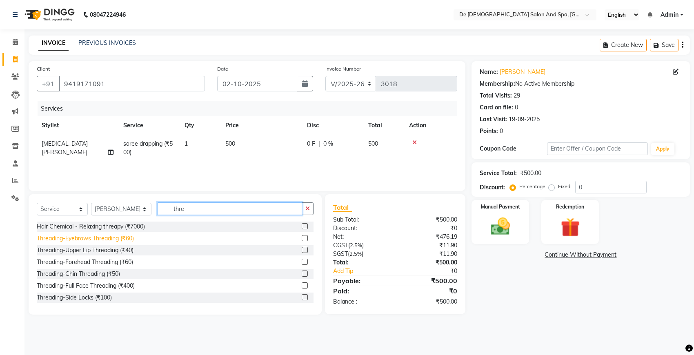
type input "thre"
click at [107, 239] on div "Threading-Eyebrows Threading (₹60)" at bounding box center [85, 238] width 97 height 9
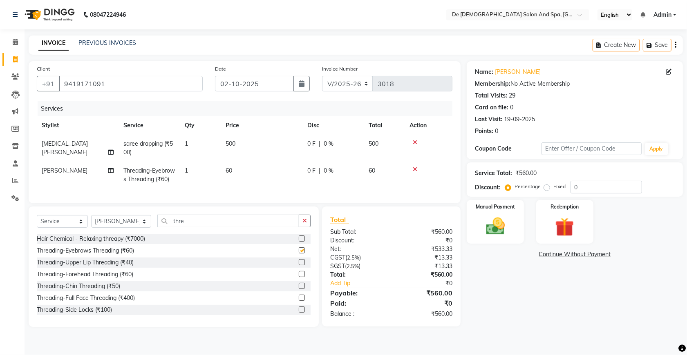
checkbox input "false"
click at [101, 267] on div "Threading-Upper Lip Threading (₹40)" at bounding box center [85, 263] width 97 height 9
checkbox input "false"
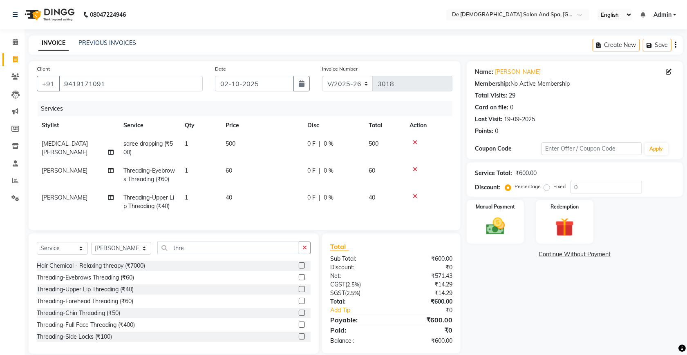
drag, startPoint x: 304, startPoint y: 267, endPoint x: 293, endPoint y: 270, distance: 11.0
click at [299, 255] on button "button" at bounding box center [305, 248] width 12 height 13
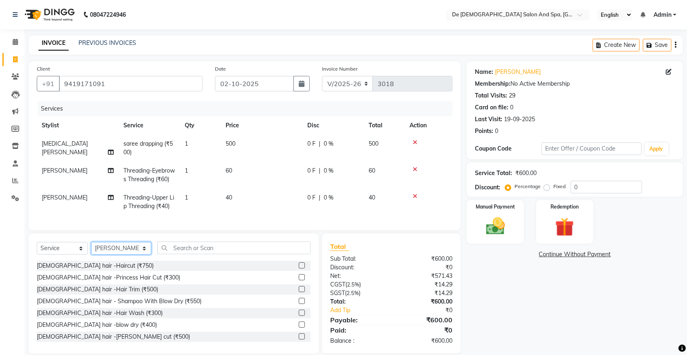
click at [135, 255] on select "Select Stylist akshay aman Arman Ashwani gunraj nadia nikita thappa nisha parve…" at bounding box center [121, 248] width 60 height 13
select select "55354"
click at [91, 255] on select "Select Stylist akshay aman Arman Ashwani gunraj nadia nikita thappa nisha parve…" at bounding box center [121, 248] width 60 height 13
click at [158, 255] on input "text" at bounding box center [233, 248] width 153 height 13
click at [94, 330] on div "Female hair -blow dry (₹400)" at bounding box center [97, 325] width 120 height 9
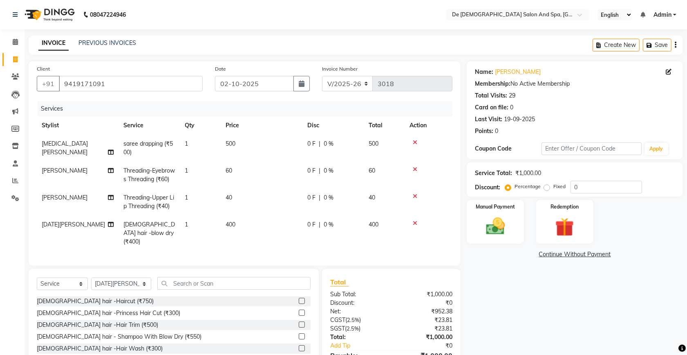
checkbox input "false"
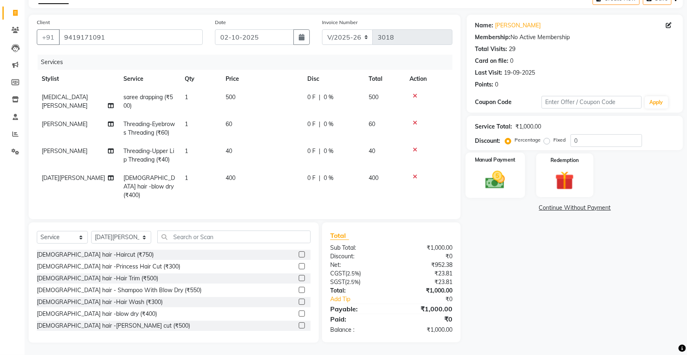
scroll to position [54, 0]
click at [501, 176] on img at bounding box center [495, 180] width 32 height 22
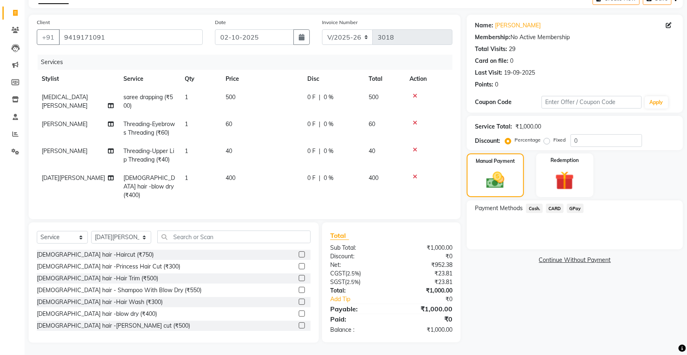
click at [570, 204] on span "GPay" at bounding box center [575, 208] width 17 height 9
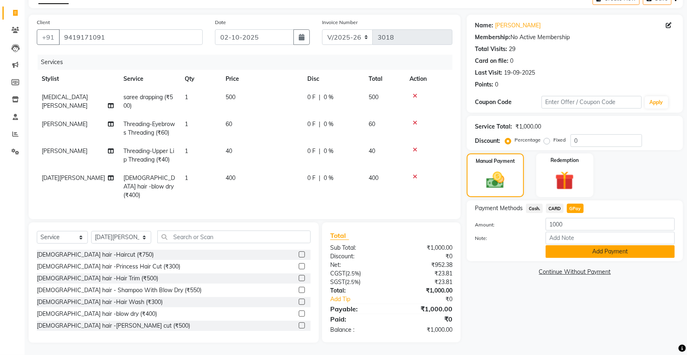
click at [576, 246] on button "Add Payment" at bounding box center [609, 252] width 129 height 13
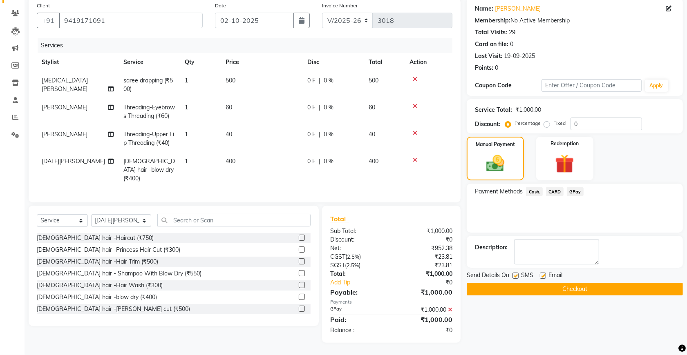
scroll to position [71, 0]
click at [550, 283] on button "Checkout" at bounding box center [575, 289] width 216 height 13
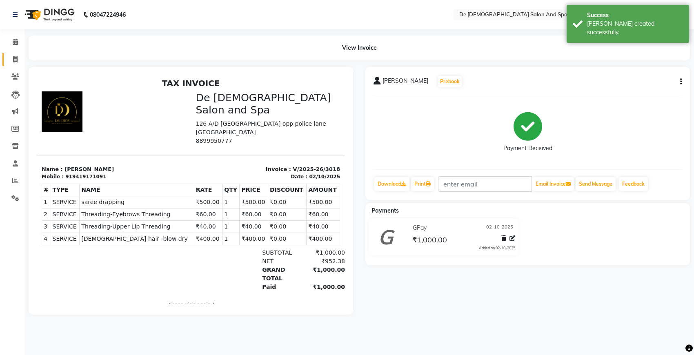
click at [14, 54] on link "Invoice" at bounding box center [12, 59] width 20 height 13
select select "service"
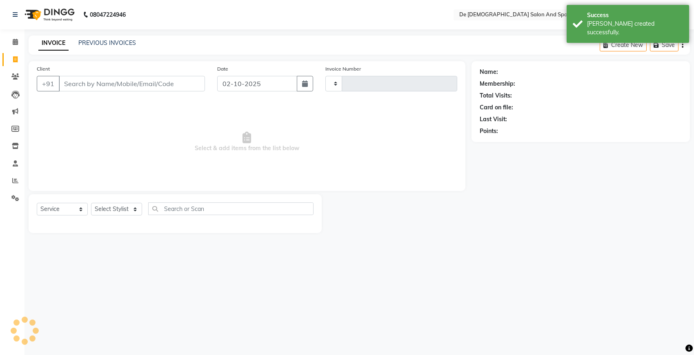
type input "3019"
select select "6431"
click at [109, 39] on div "PREVIOUS INVOICES" at bounding box center [107, 43] width 58 height 9
click at [107, 45] on link "PREVIOUS INVOICES" at bounding box center [107, 42] width 58 height 7
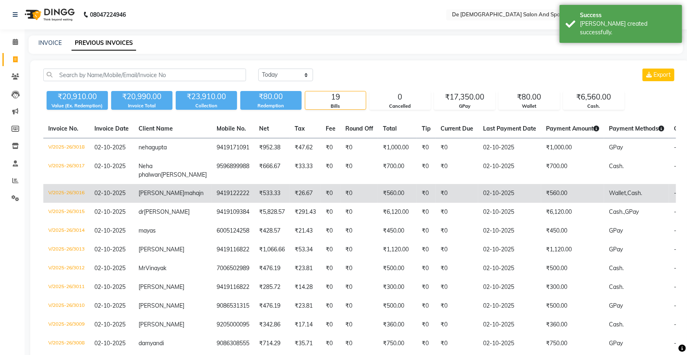
click at [254, 203] on td "₹533.33" at bounding box center [272, 193] width 36 height 19
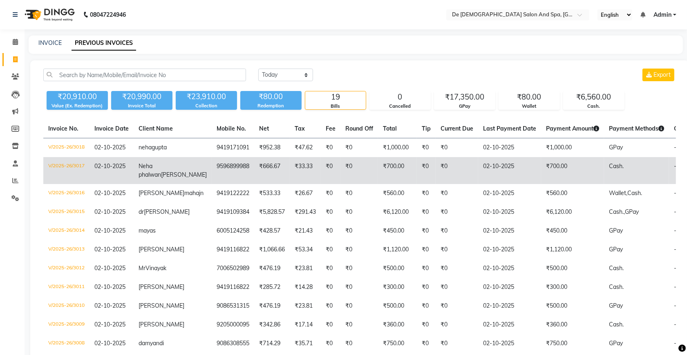
click at [478, 163] on td "02-10-2025" at bounding box center [509, 170] width 63 height 27
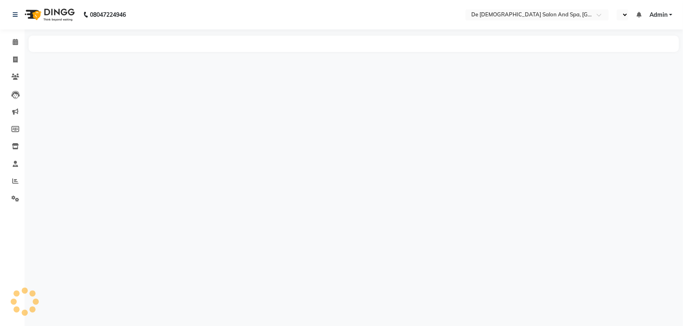
select select "en"
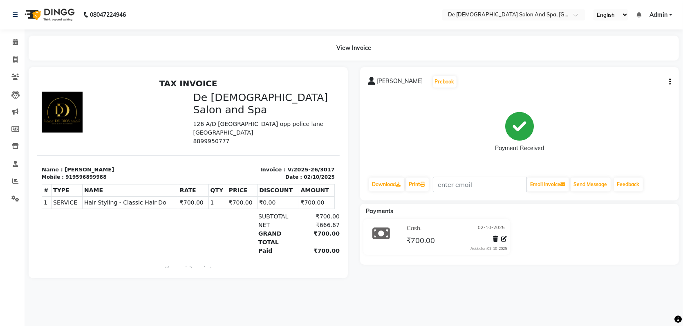
click at [671, 80] on div "[PERSON_NAME] Prebook Payment Received Download Print Email Invoice Send Messag…" at bounding box center [519, 133] width 319 height 133
click at [668, 84] on button "button" at bounding box center [667, 82] width 5 height 9
click at [610, 78] on div "Edit Item Staff" at bounding box center [629, 82] width 56 height 10
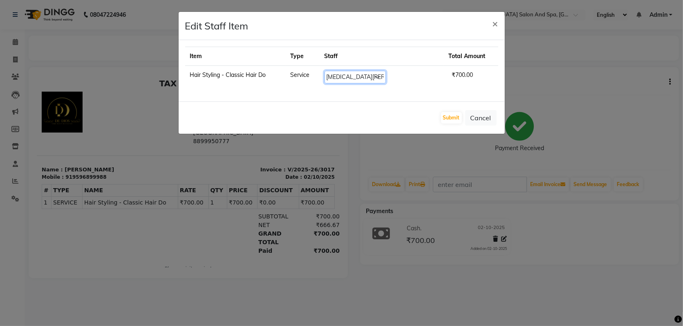
click at [386, 76] on select "Select akshay [PERSON_NAME] [PERSON_NAME] [PERSON_NAME] [MEDICAL_DATA][PERSON_N…" at bounding box center [354, 77] width 61 height 13
select select "54241"
click at [344, 71] on select "Select akshay [PERSON_NAME] [PERSON_NAME] [PERSON_NAME] [MEDICAL_DATA][PERSON_N…" at bounding box center [354, 77] width 61 height 13
click at [454, 114] on button "Submit" at bounding box center [451, 117] width 21 height 11
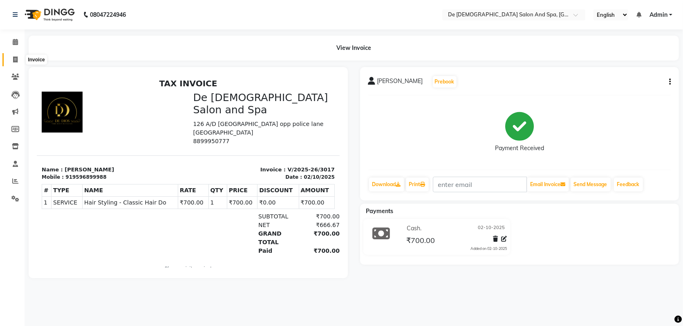
click at [11, 58] on span at bounding box center [15, 59] width 14 height 9
select select "service"
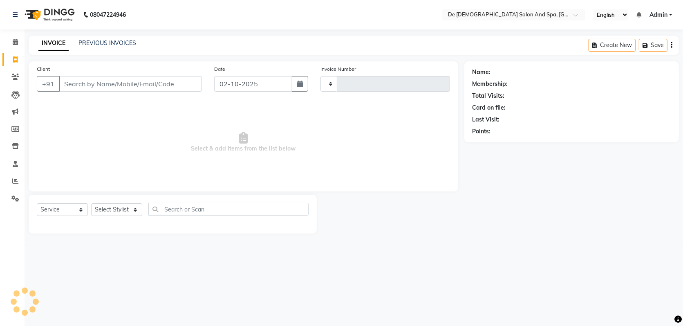
type input "3019"
select select "6431"
click at [108, 42] on link "PREVIOUS INVOICES" at bounding box center [107, 42] width 58 height 7
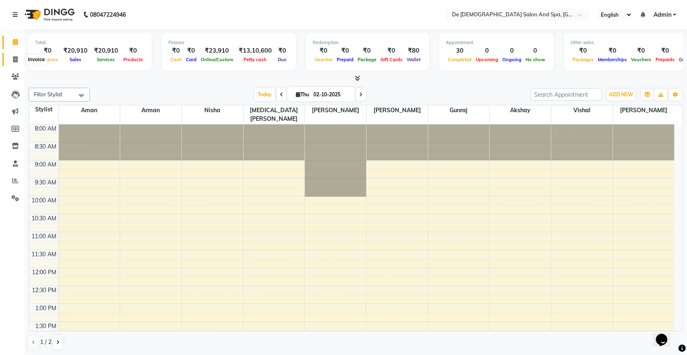
click at [8, 59] on span at bounding box center [15, 59] width 14 height 9
select select "service"
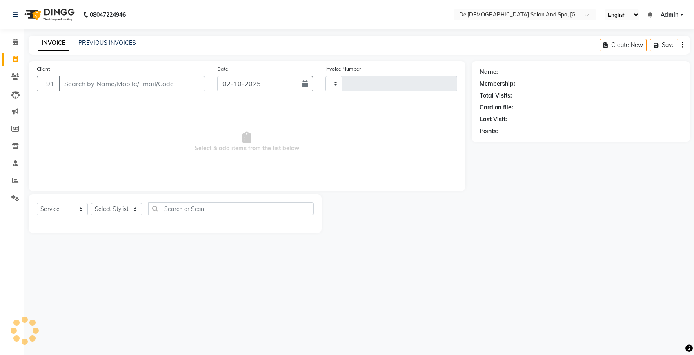
type input "3019"
select select "6431"
